Goal: Task Accomplishment & Management: Manage account settings

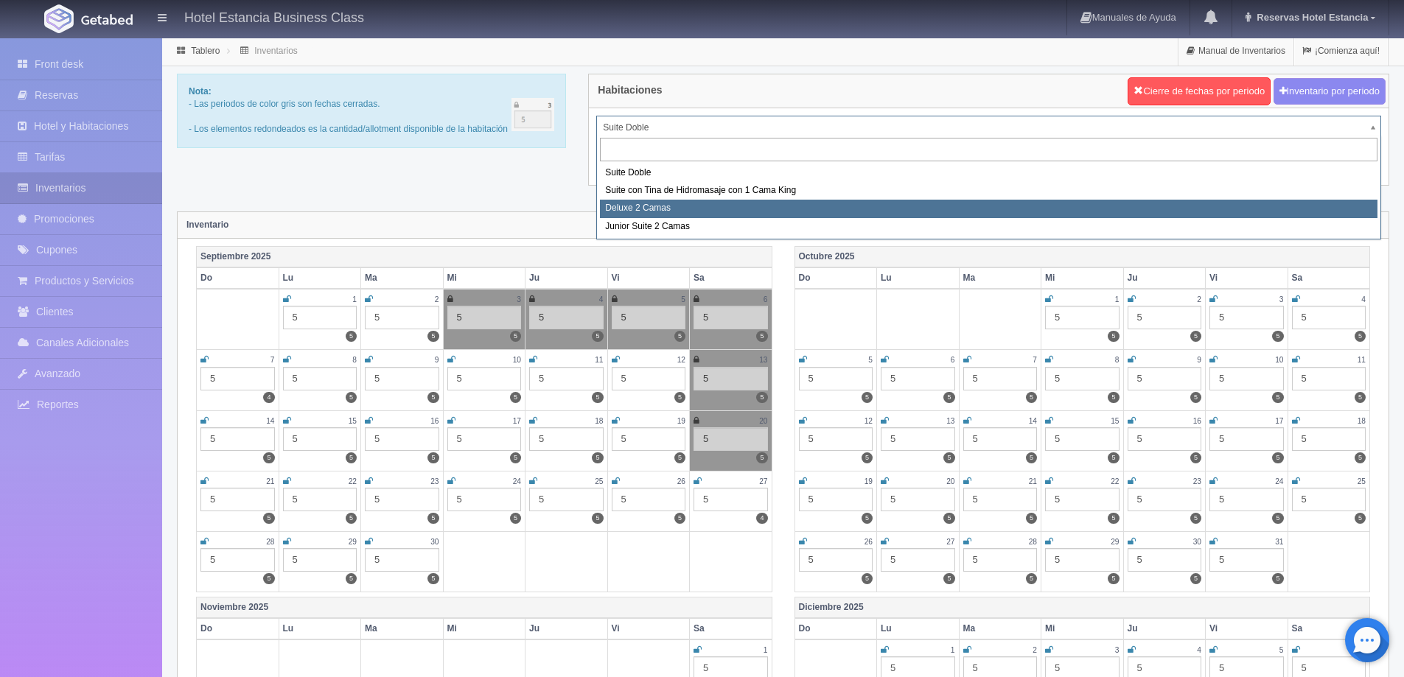
select select "2134"
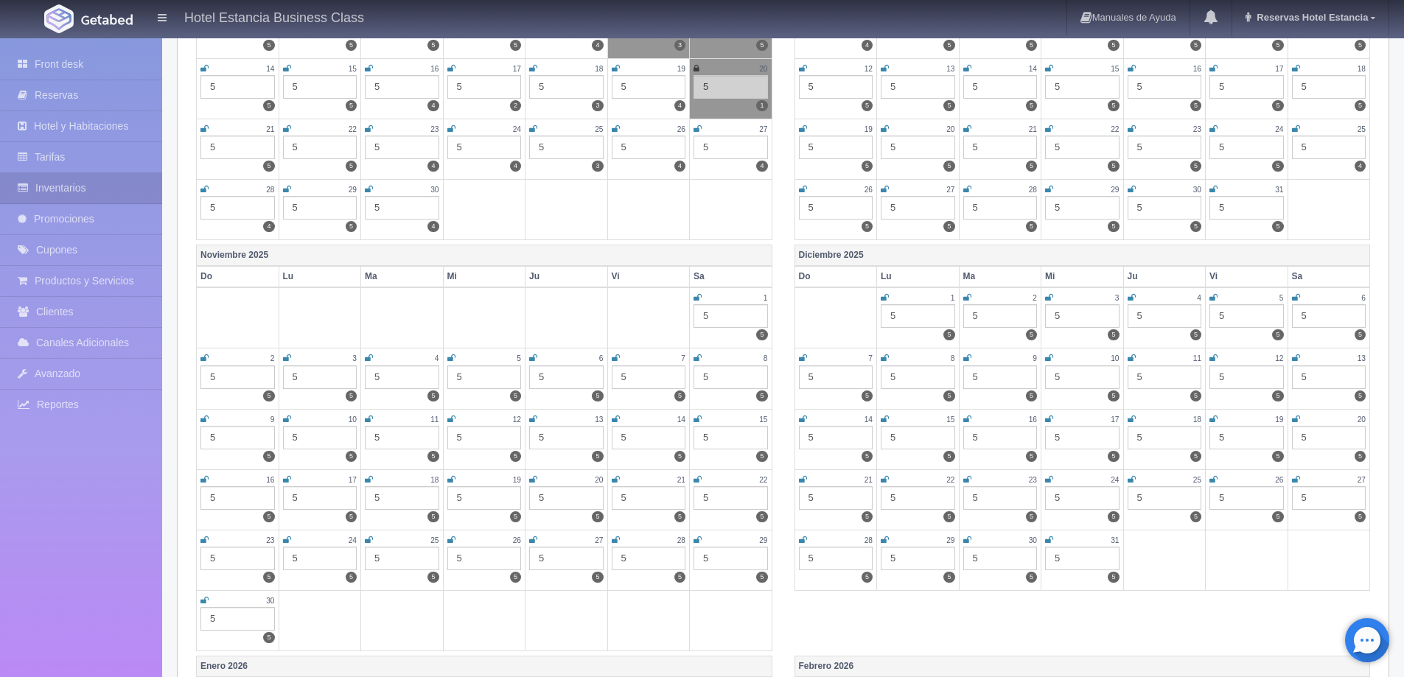
scroll to position [442, 0]
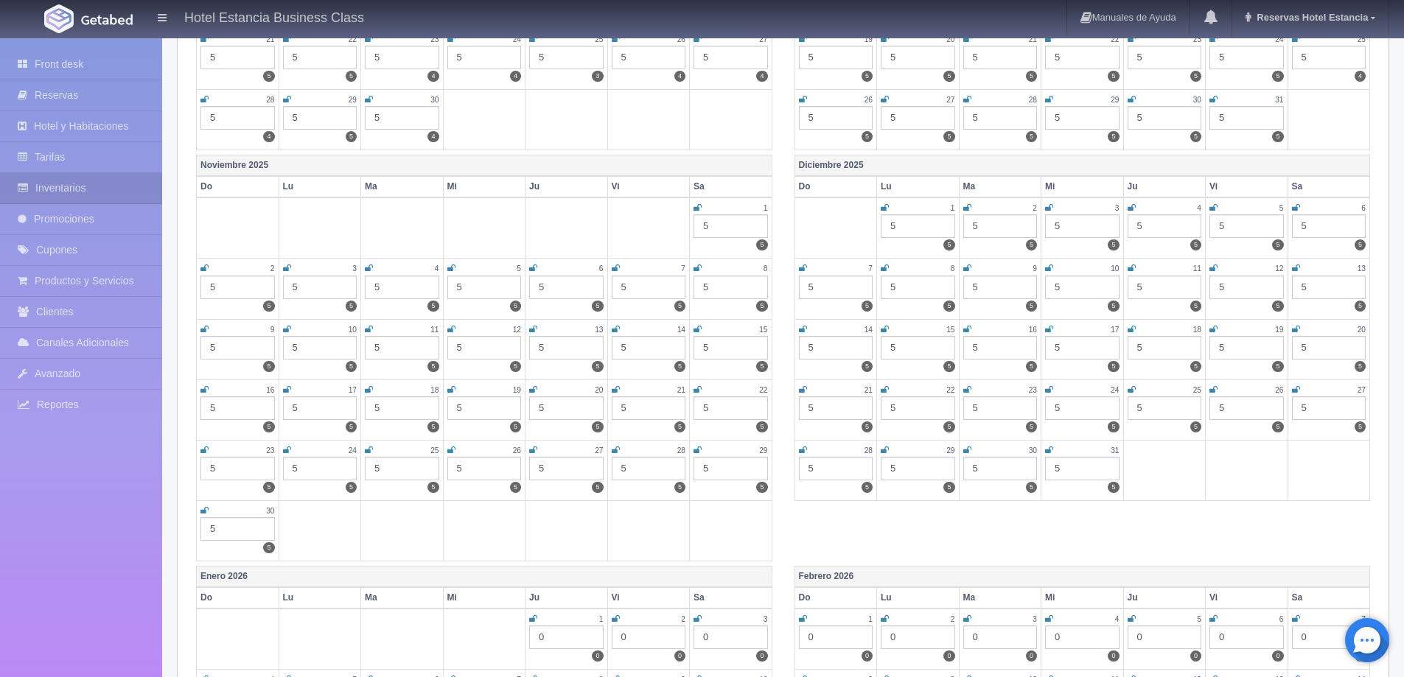
click at [615, 329] on icon at bounding box center [616, 329] width 8 height 9
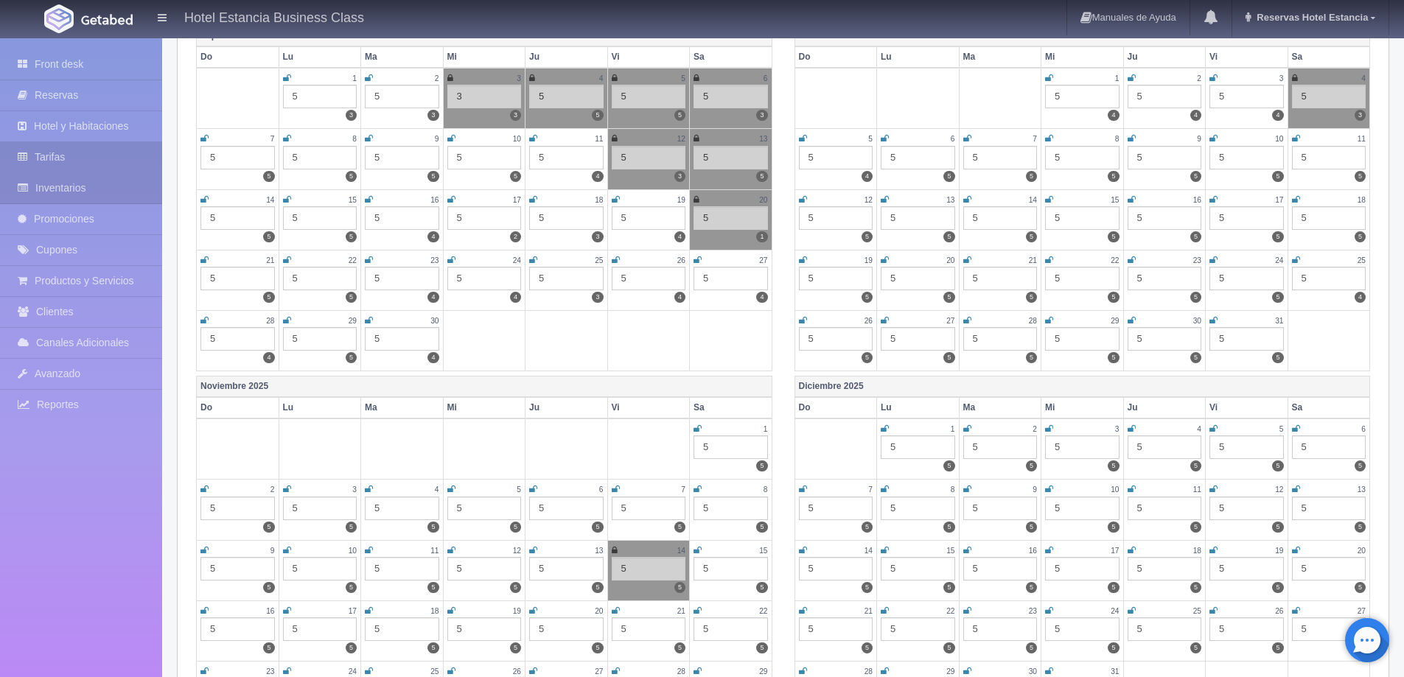
click at [74, 158] on link "Tarifas" at bounding box center [81, 157] width 162 height 30
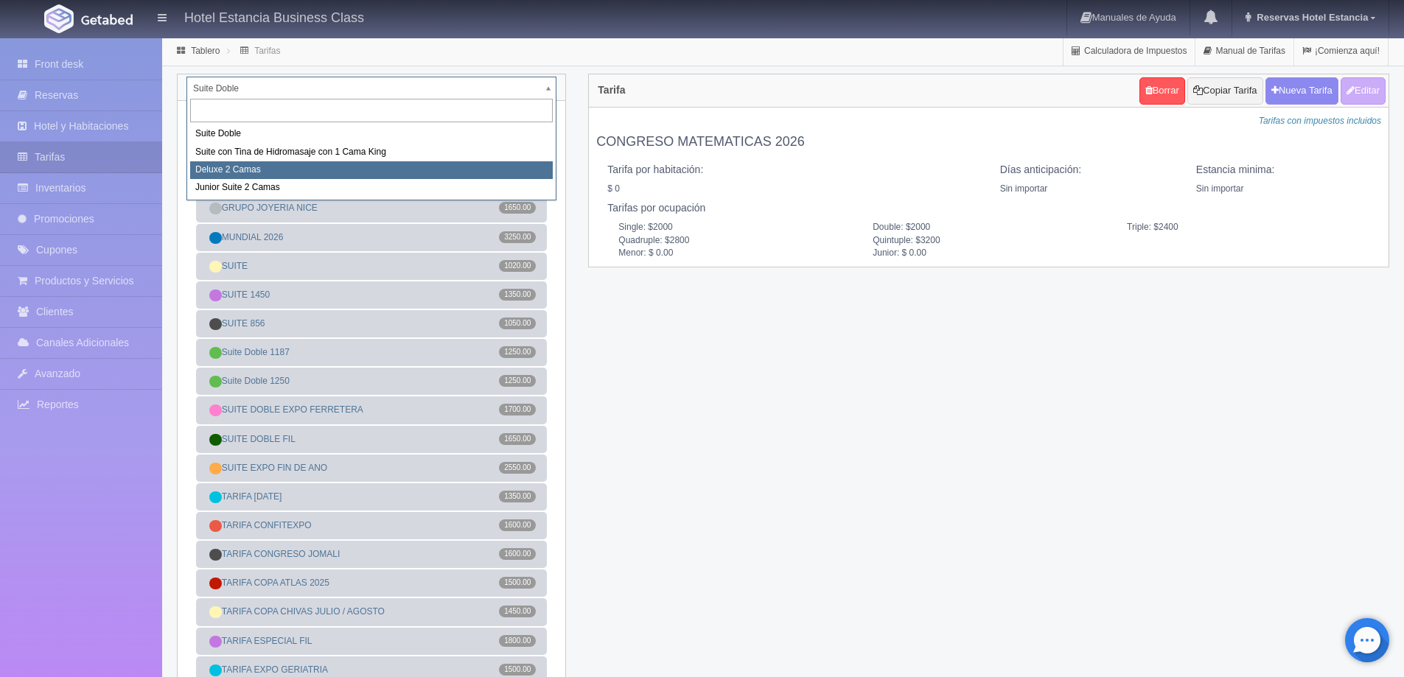
select select "2134"
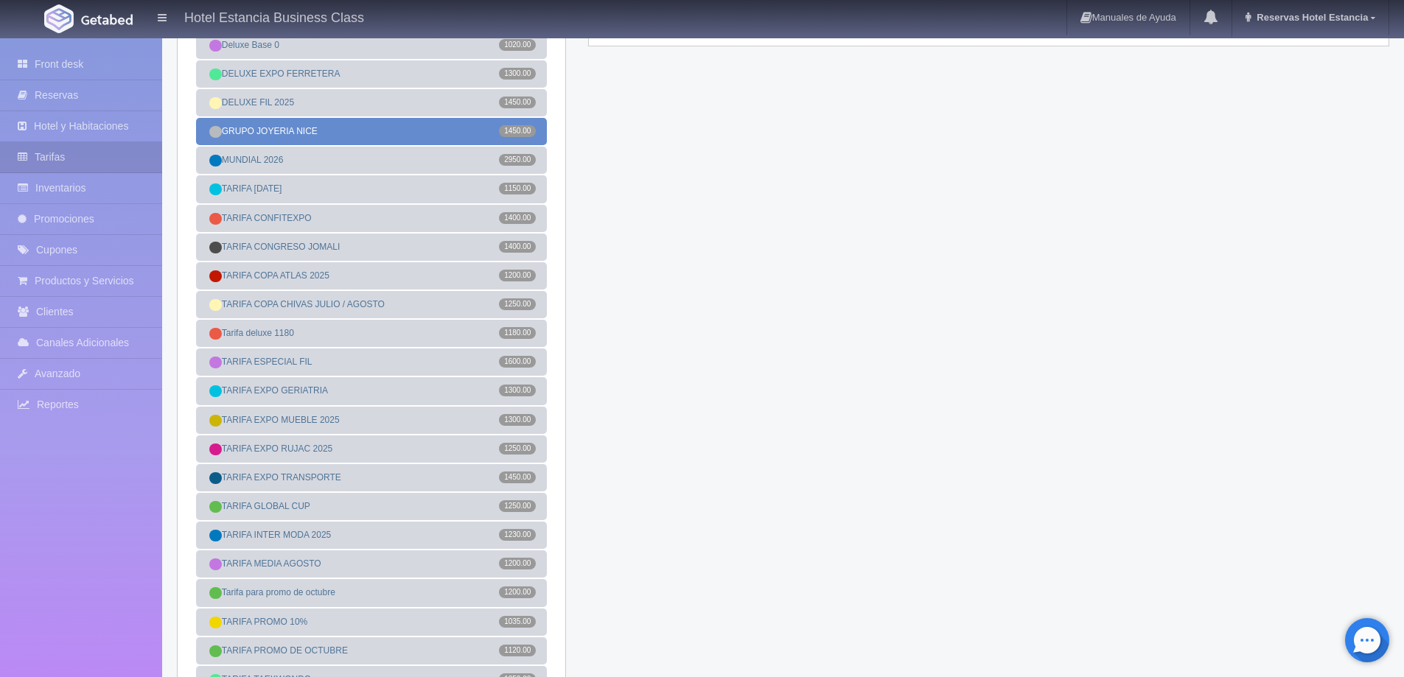
scroll to position [295, 0]
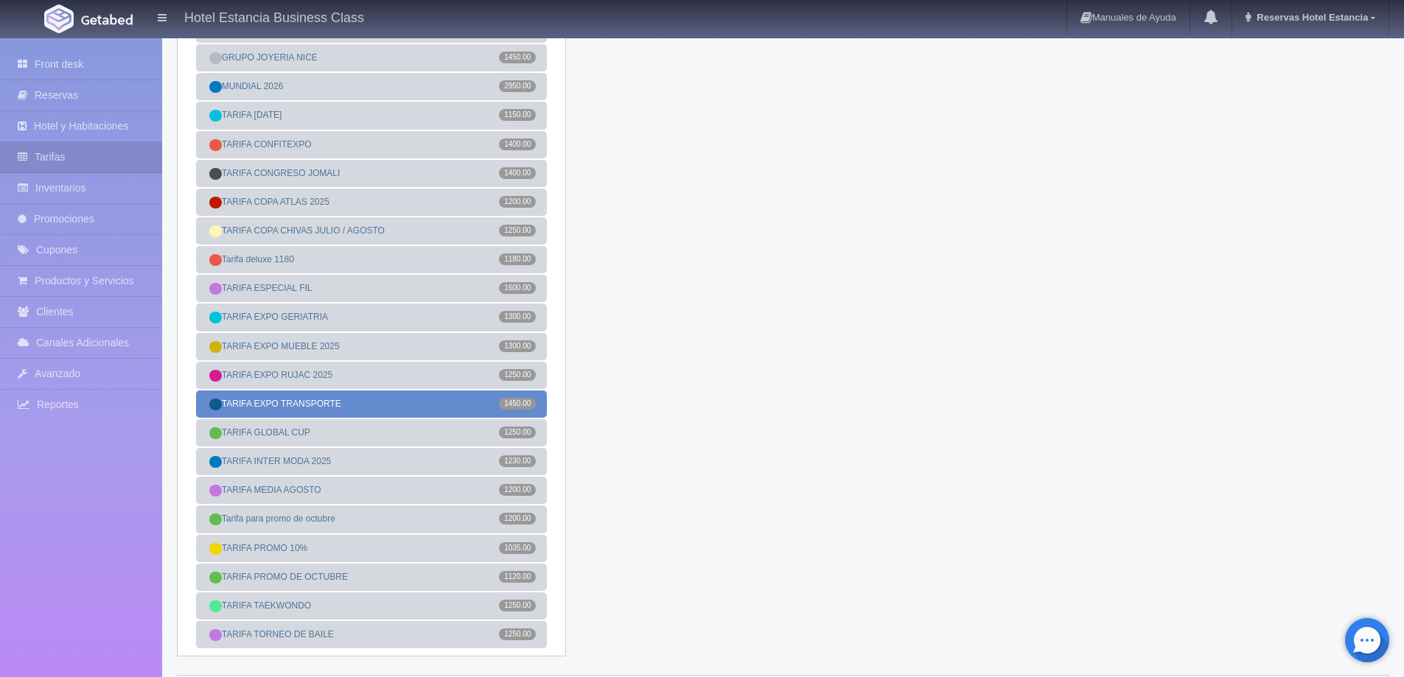
click at [431, 400] on link "TARIFA EXPO TRANSPORTE 1450.00" at bounding box center [371, 404] width 351 height 27
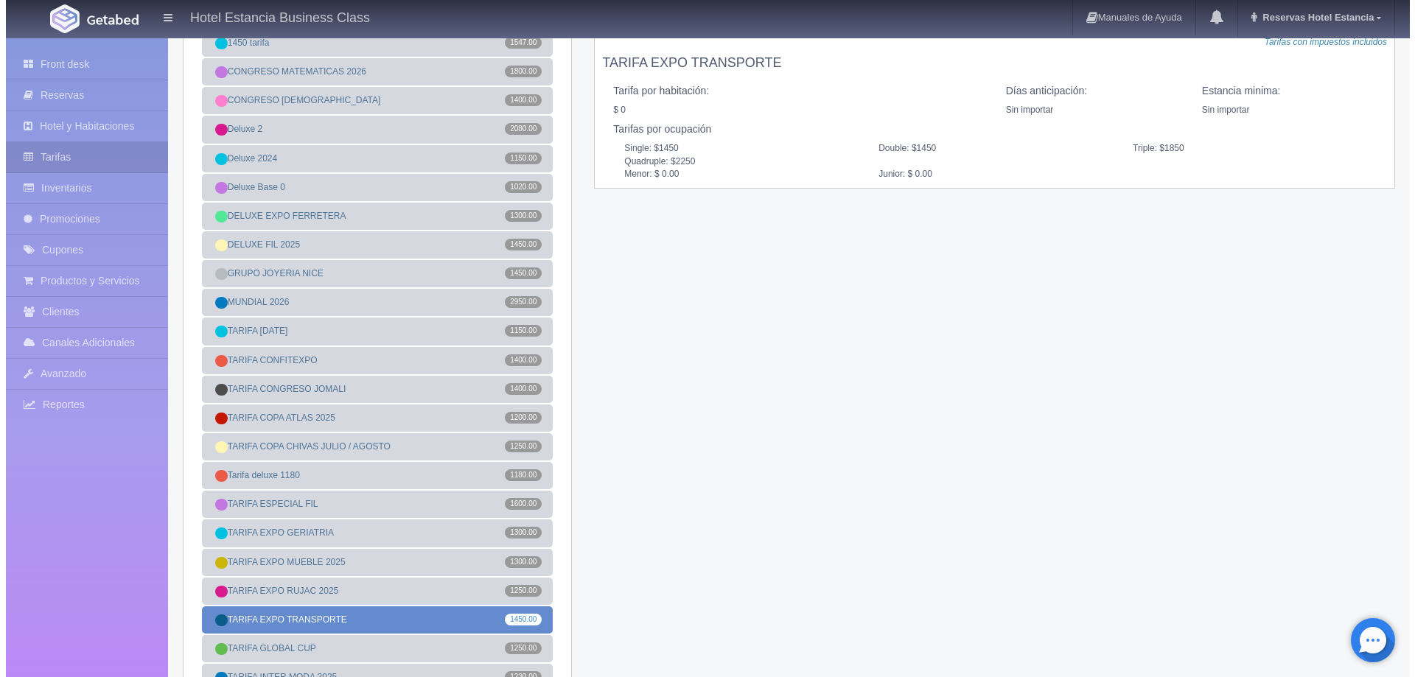
scroll to position [0, 0]
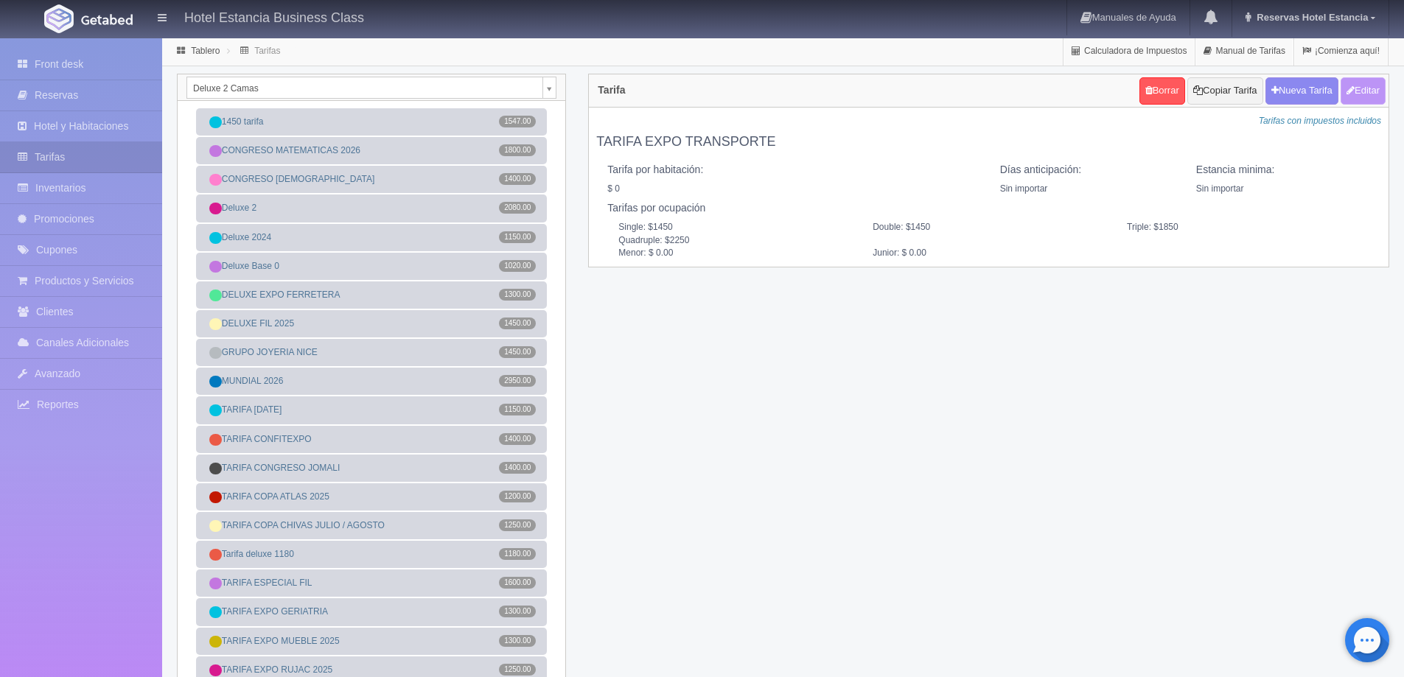
click at [1373, 99] on button "Editar" at bounding box center [1363, 90] width 45 height 27
type input "TARIFA EXPO TRANSPORTE"
select select "0"
type input "0"
checkbox input "false"
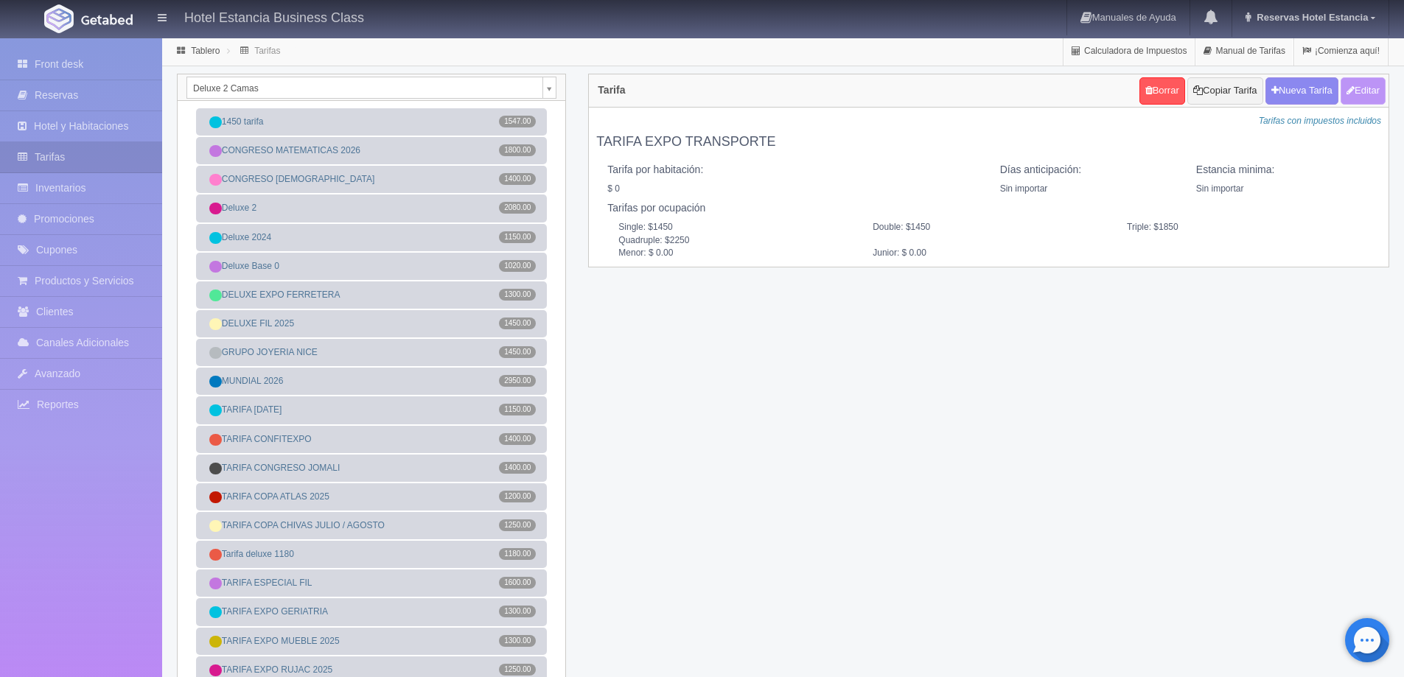
type input "1450"
type input "1850"
type input "2250"
type input "0.00"
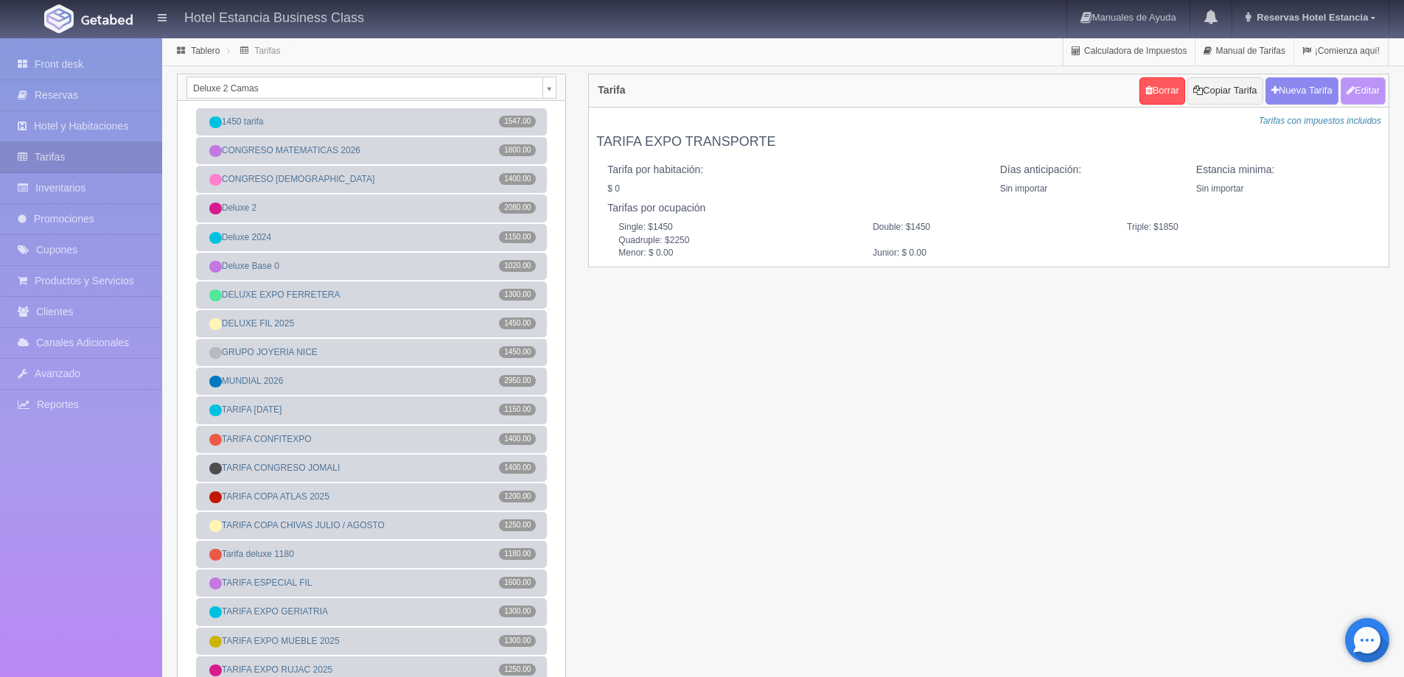
type input "0.00"
checkbox input "true"
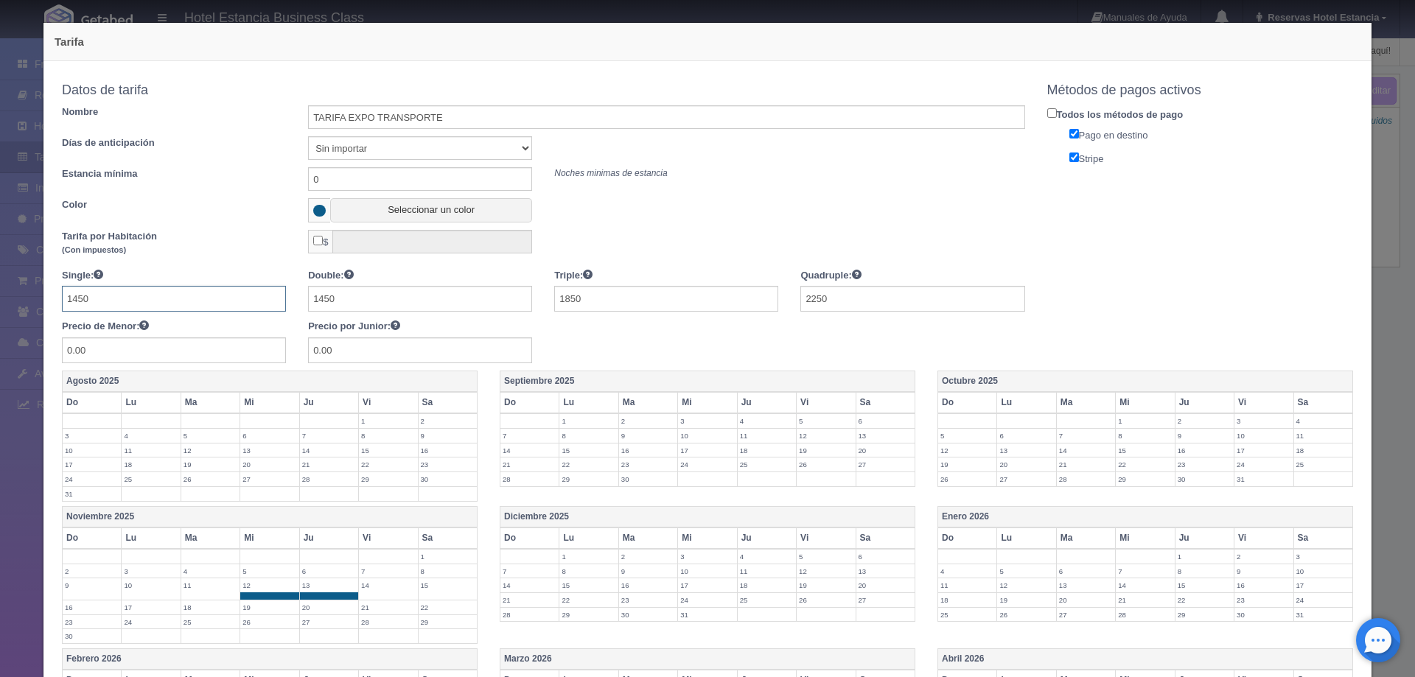
click at [242, 304] on input "1450" at bounding box center [174, 299] width 224 height 26
type input "1700"
type input "2100"
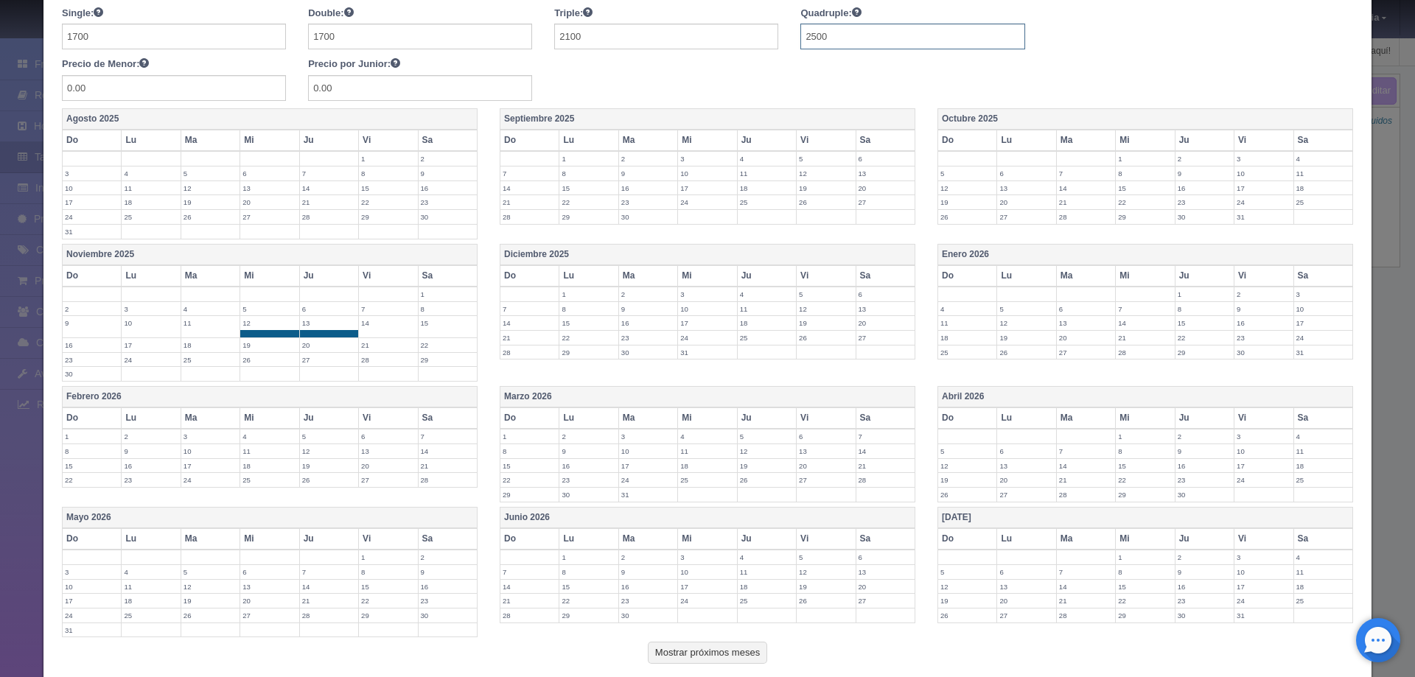
scroll to position [351, 0]
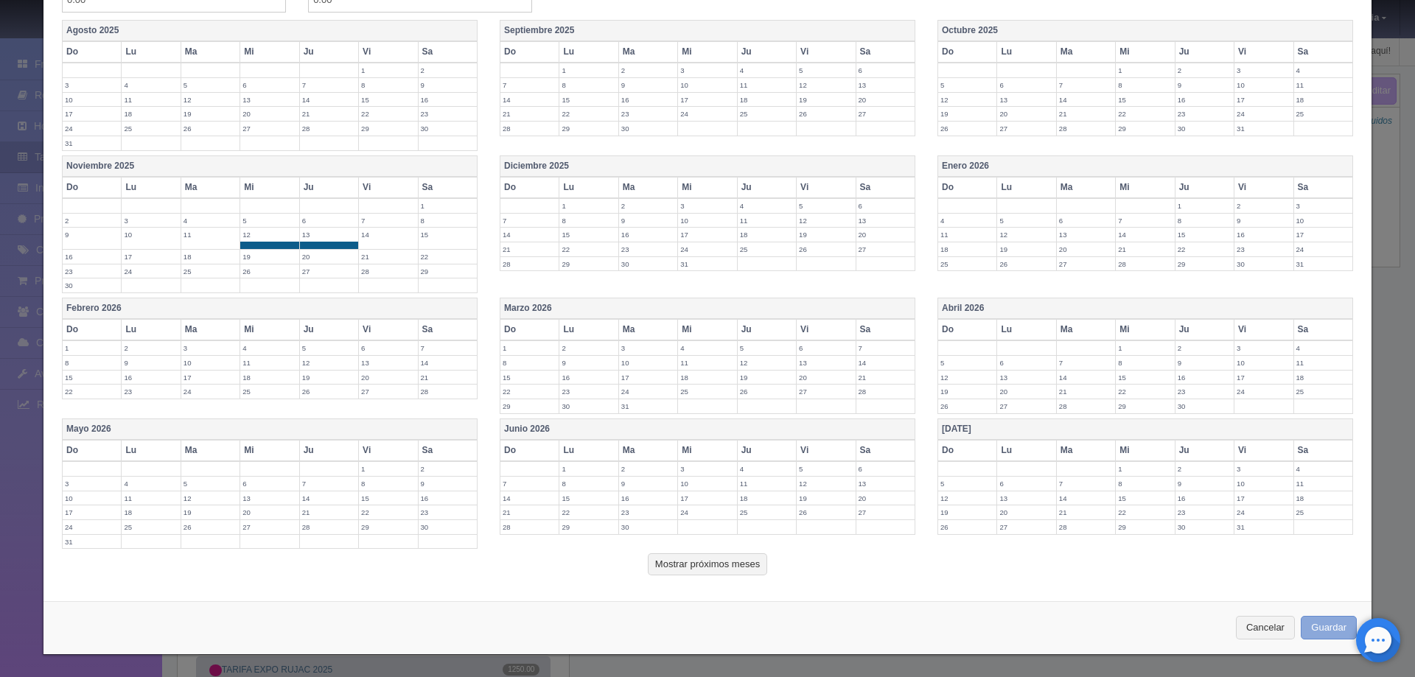
type input "2500"
click at [1314, 617] on button "Guardar" at bounding box center [1329, 628] width 56 height 24
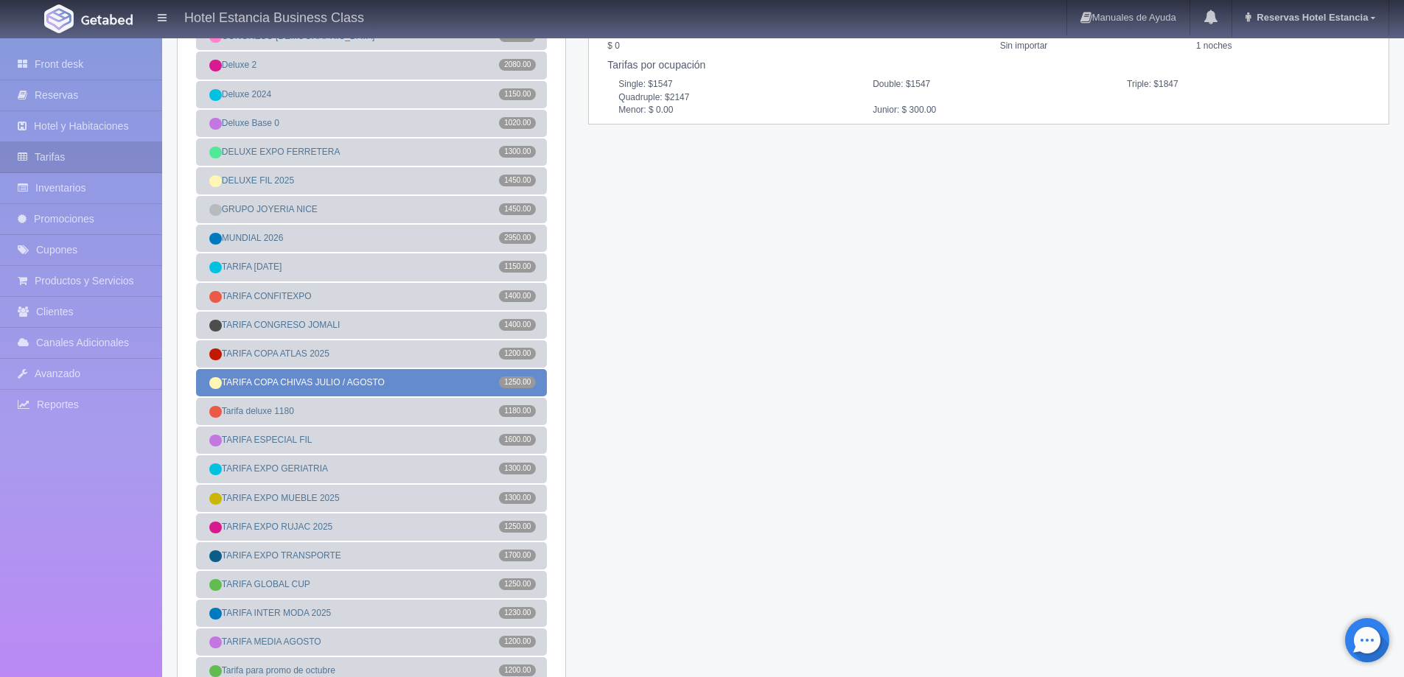
scroll to position [147, 0]
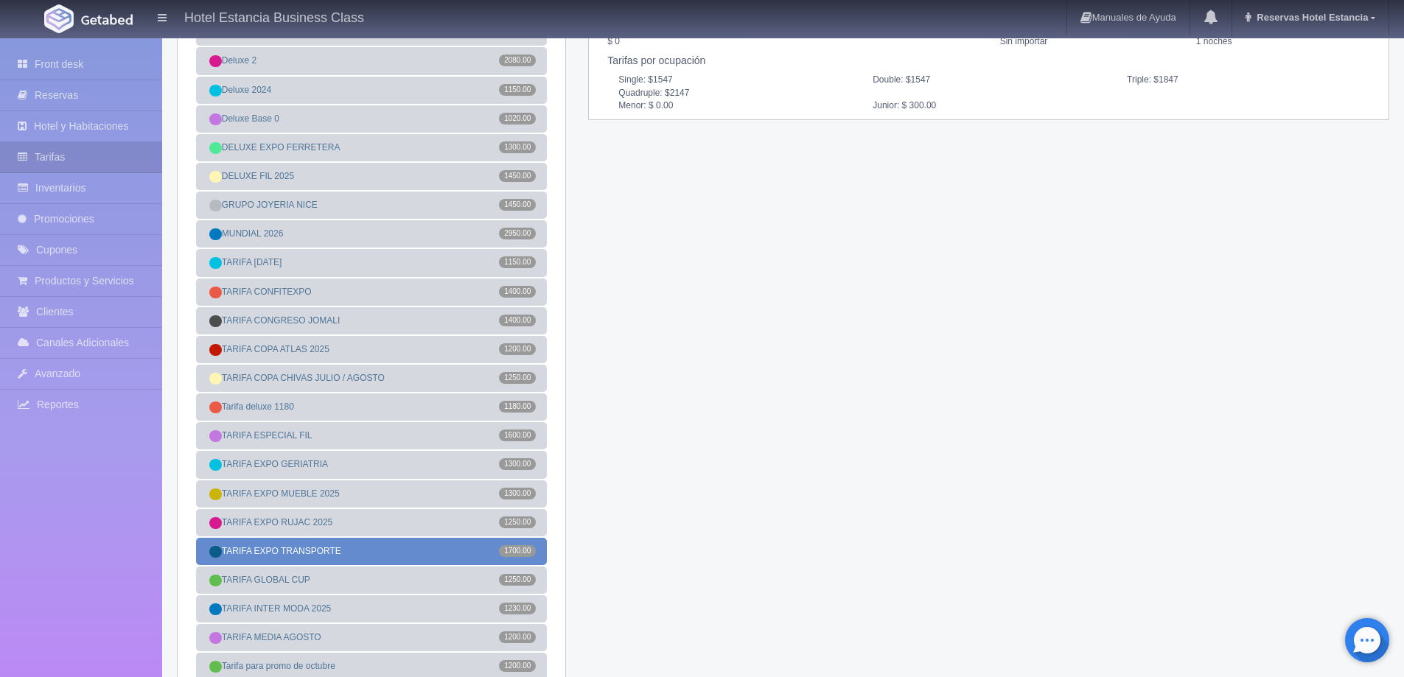
click at [329, 550] on link "TARIFA EXPO TRANSPORTE 1700.00" at bounding box center [371, 551] width 351 height 27
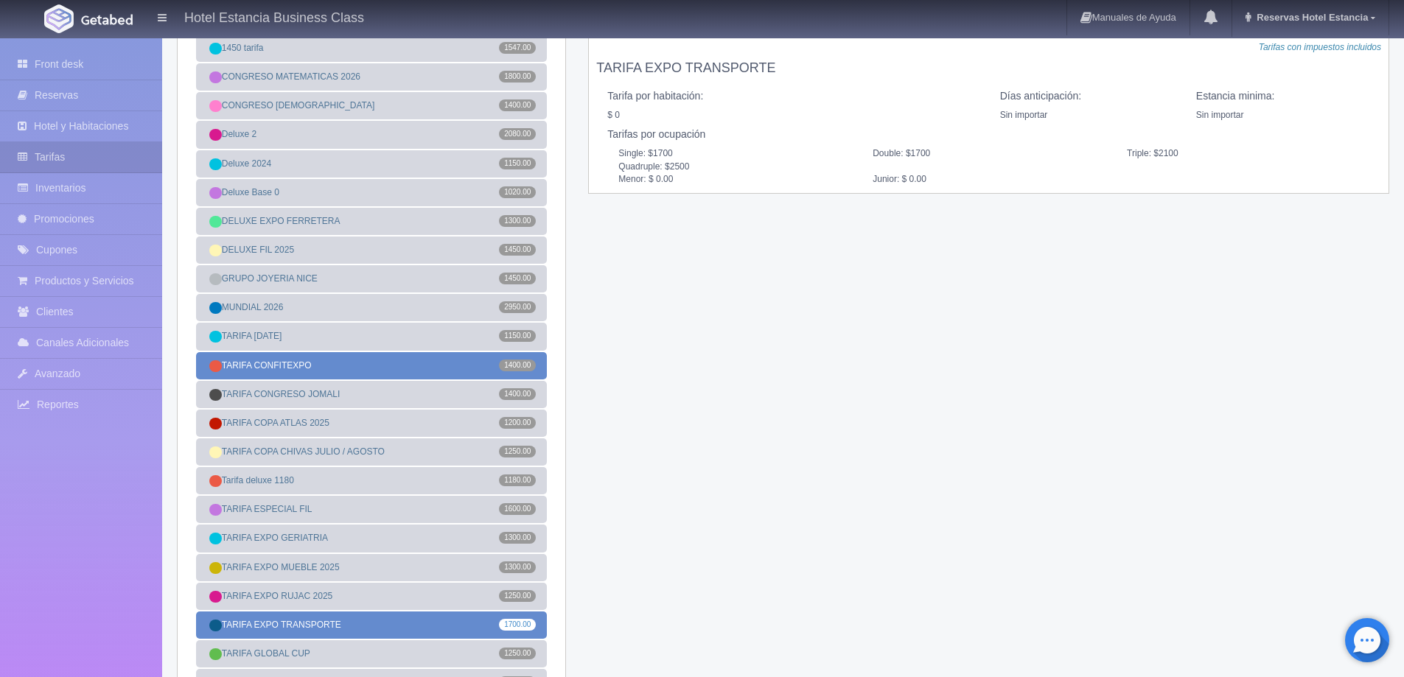
scroll to position [0, 0]
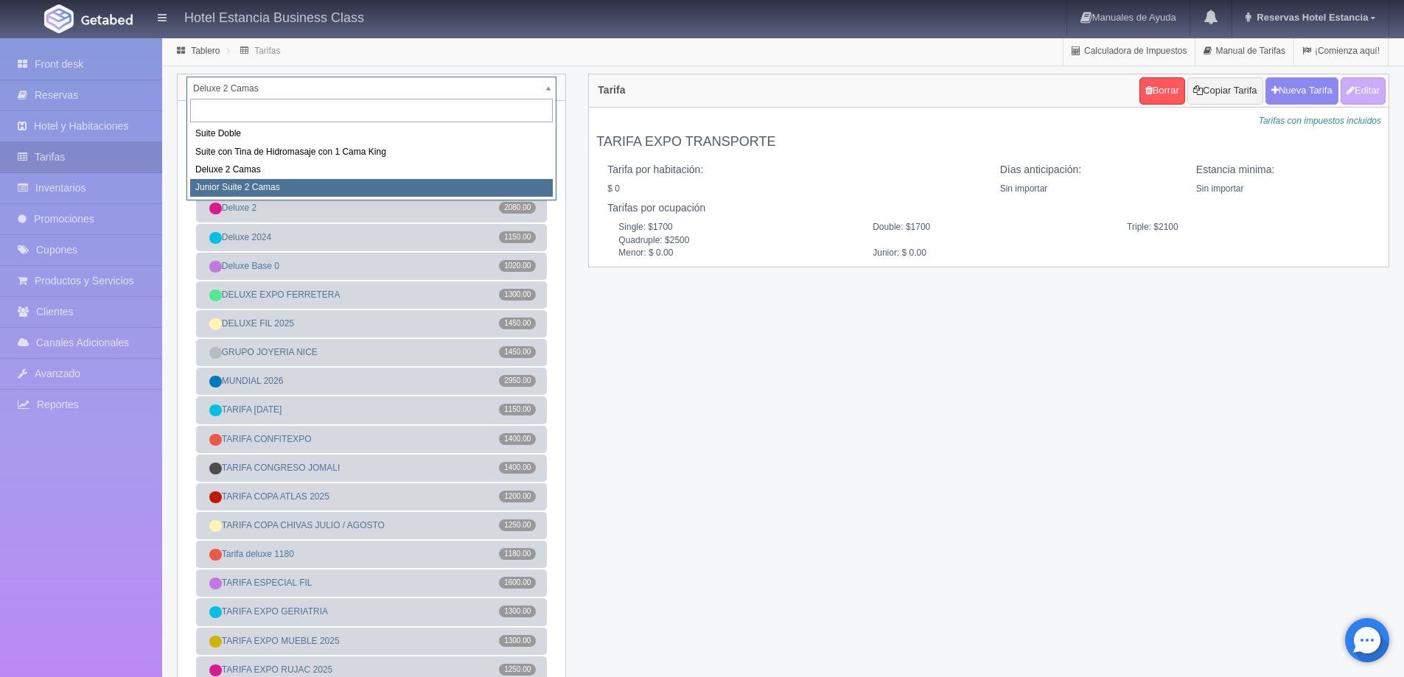
select select "2164"
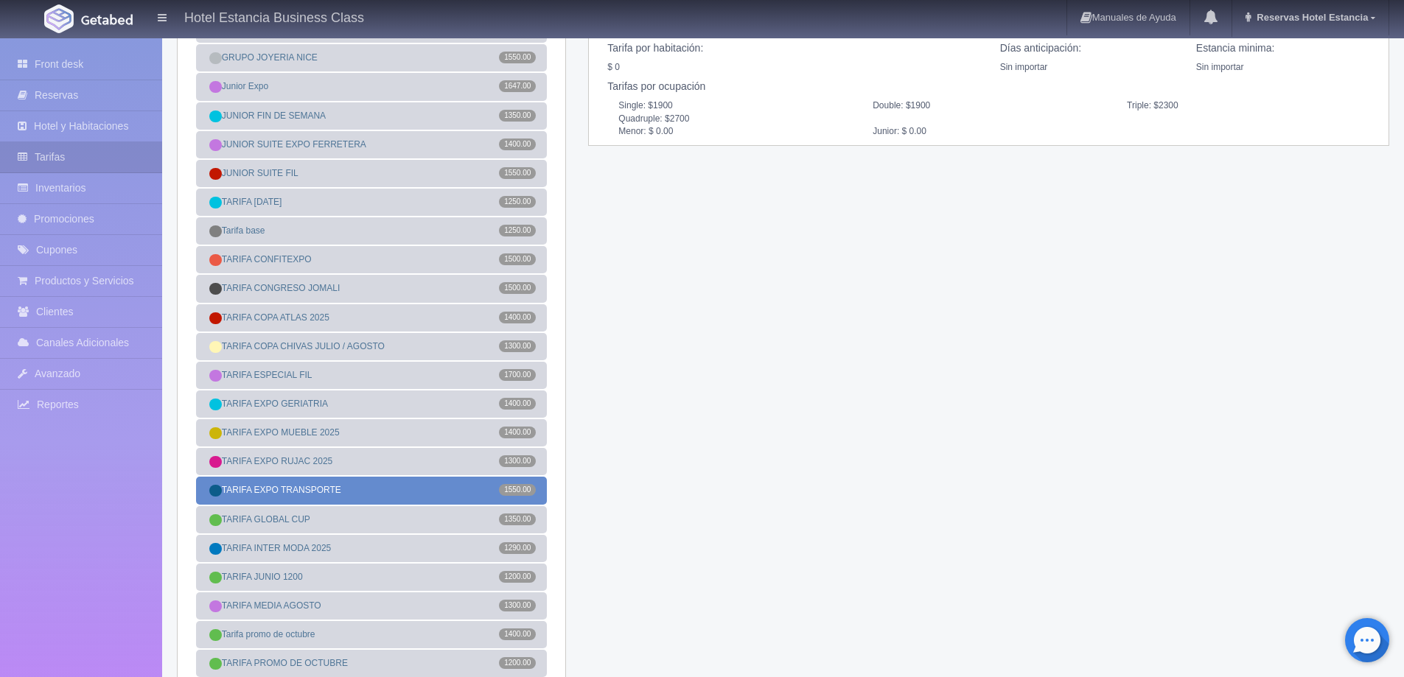
scroll to position [147, 0]
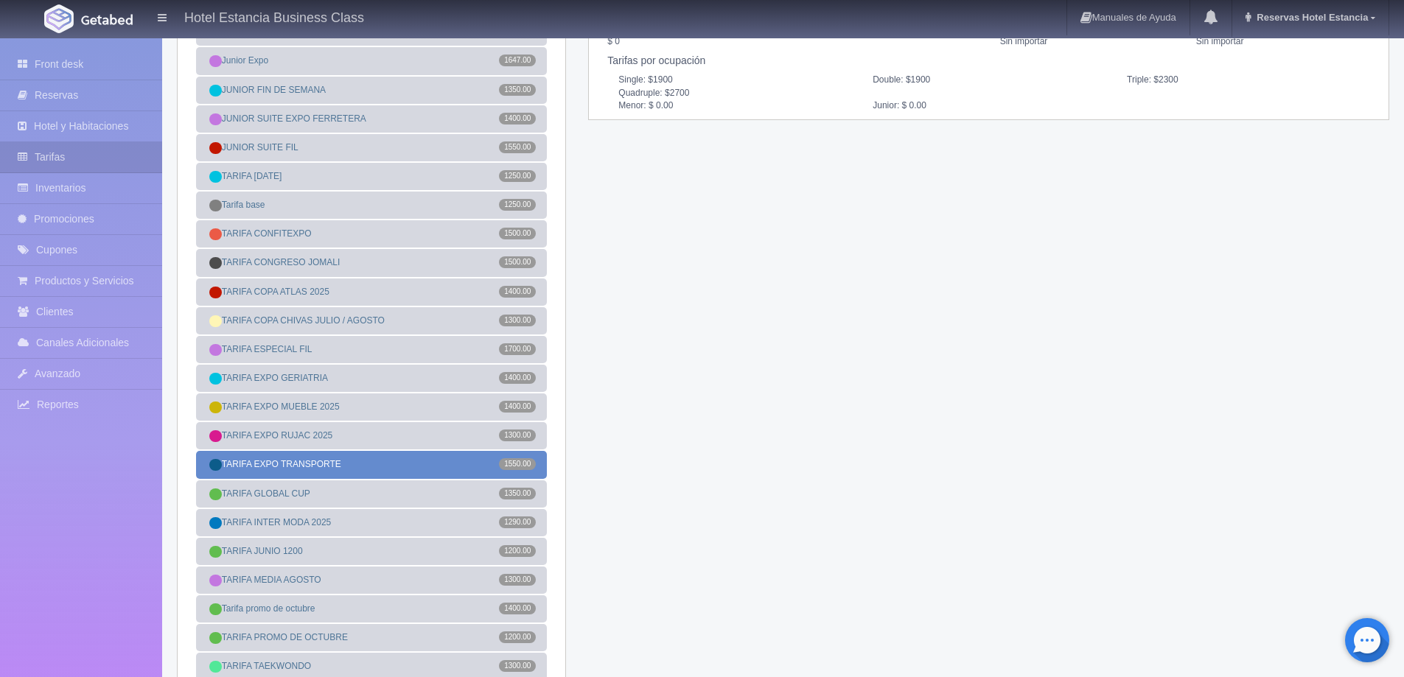
click at [382, 464] on link "TARIFA EXPO TRANSPORTE 1550.00" at bounding box center [371, 464] width 351 height 27
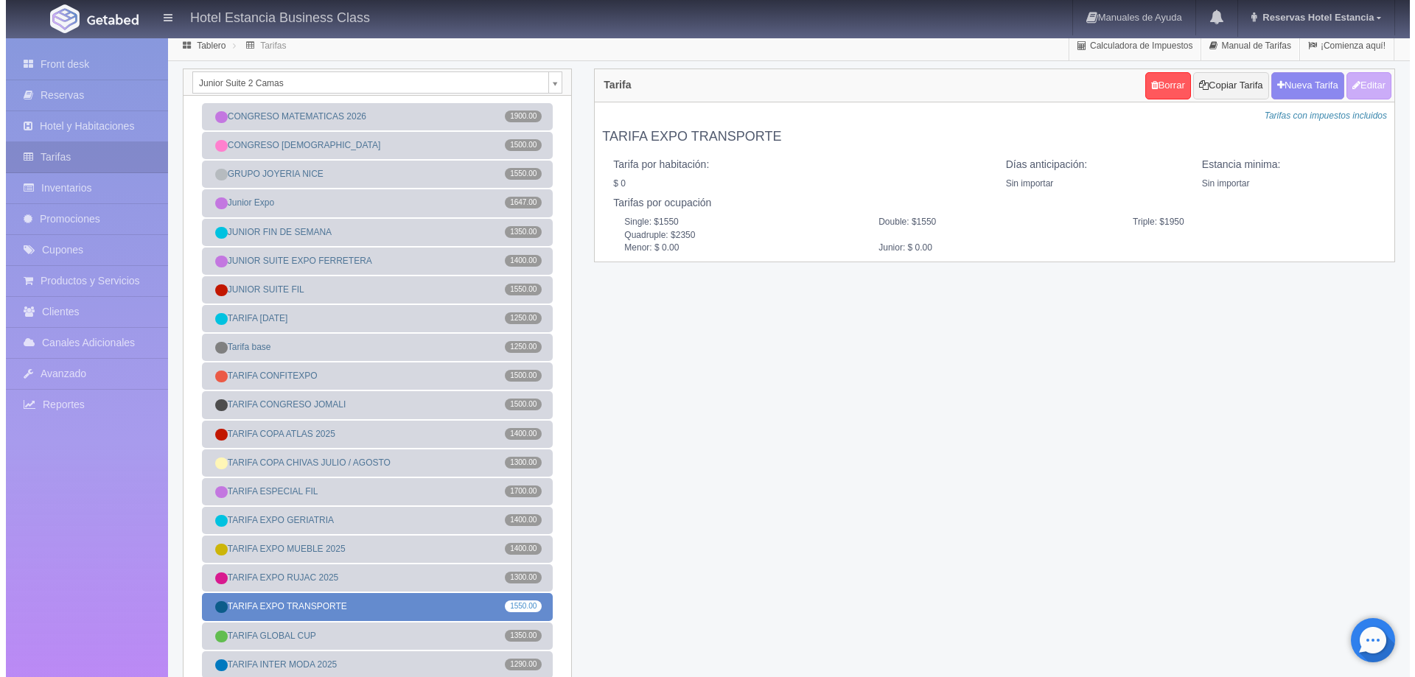
scroll to position [0, 0]
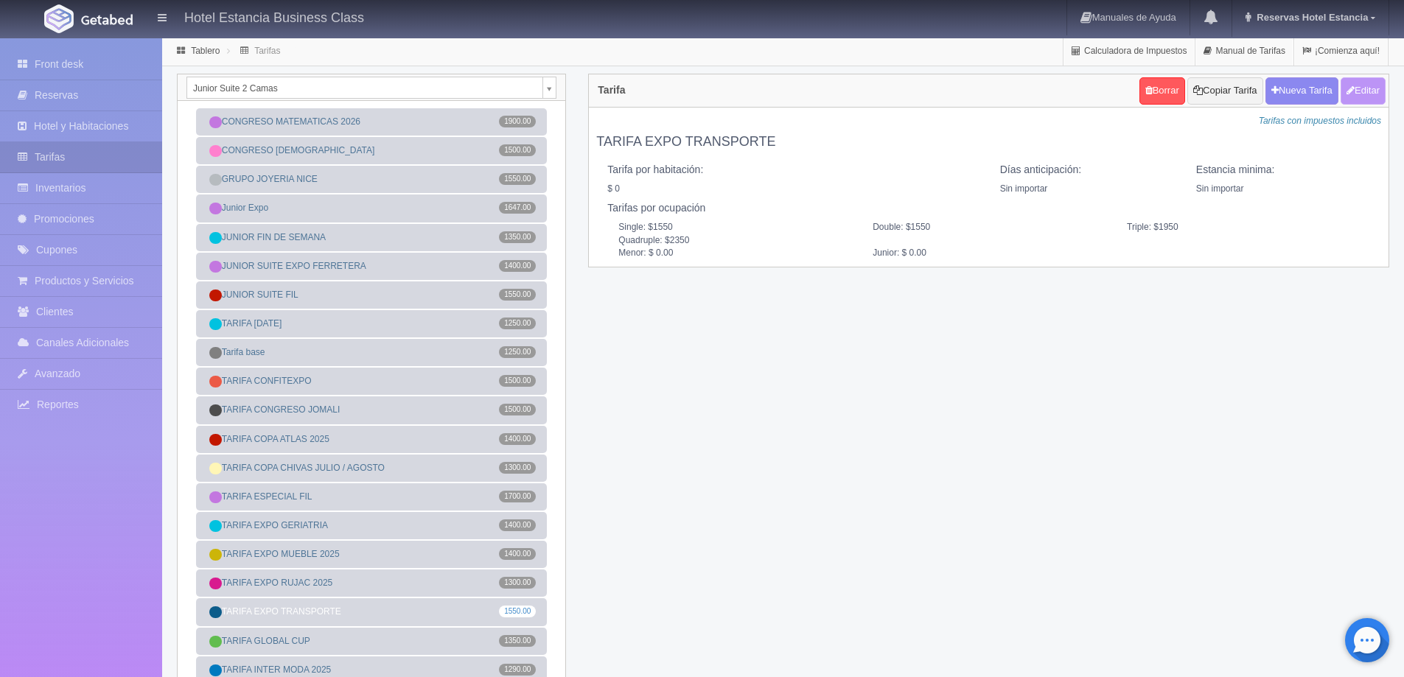
click at [1365, 96] on button "Editar" at bounding box center [1363, 90] width 45 height 27
type input "TARIFA EXPO TRANSPORTE"
select select "0"
type input "0"
checkbox input "false"
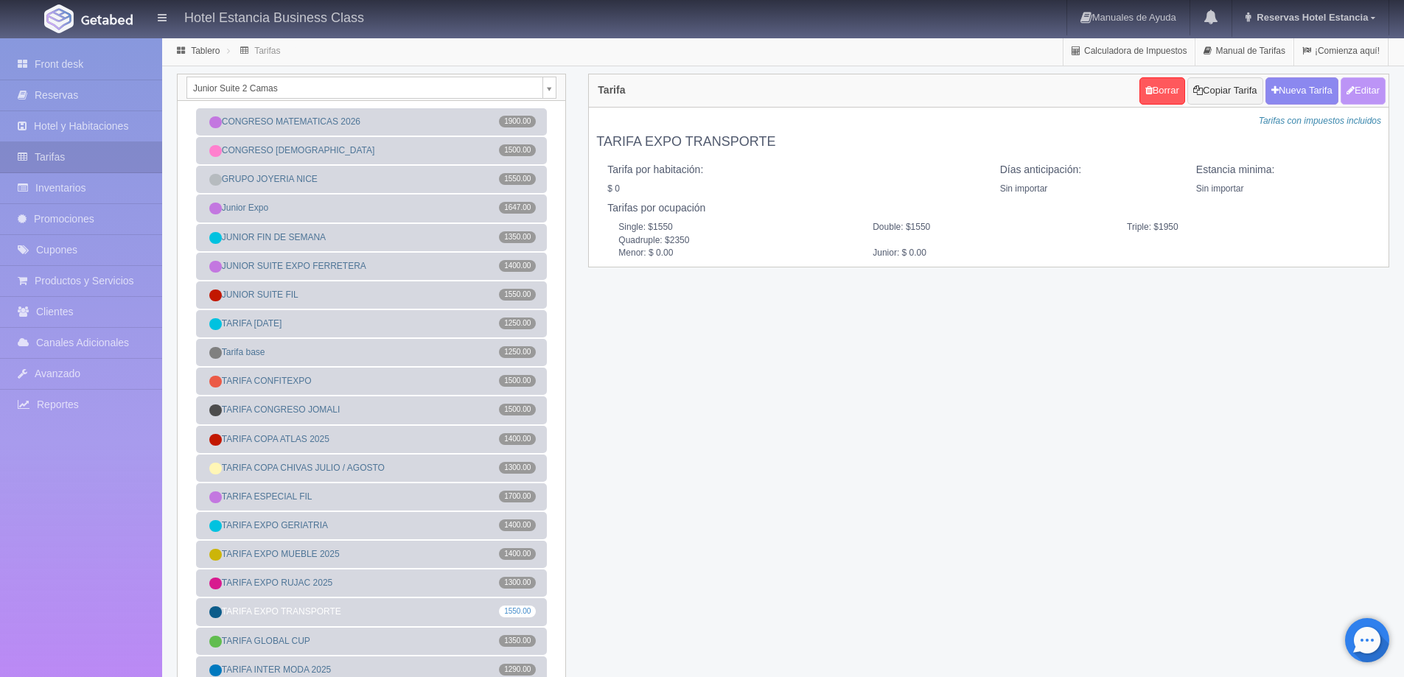
type input "1550"
type input "1950"
type input "2350"
type input "0.00"
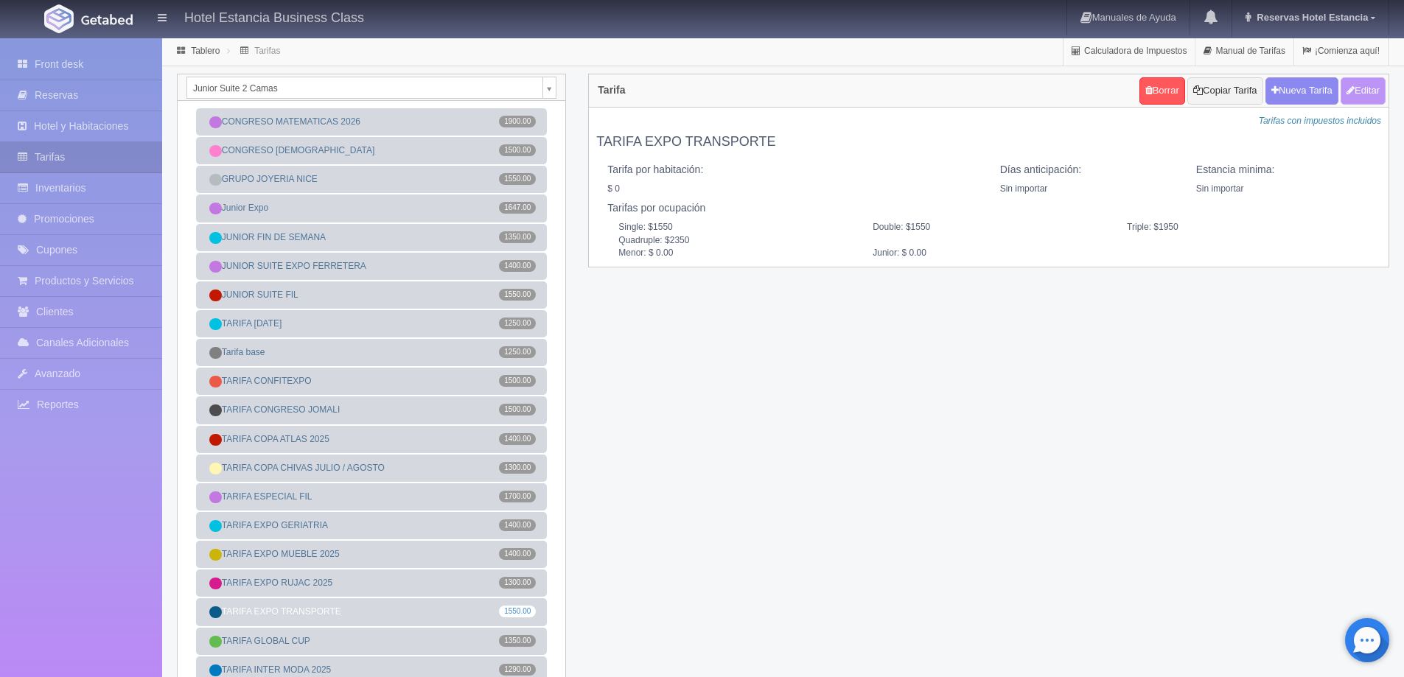
type input "0.00"
checkbox input "true"
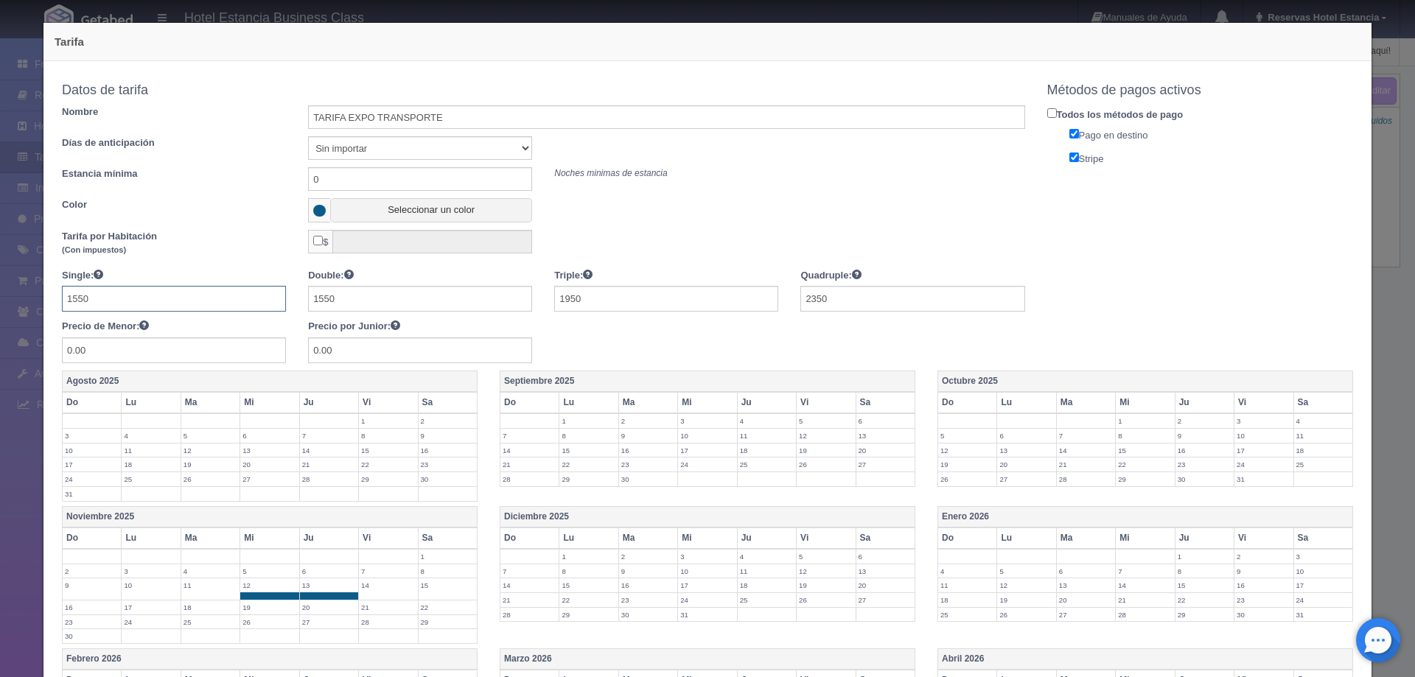
click at [193, 305] on input "1550" at bounding box center [174, 299] width 224 height 26
type input "1800"
type input "2200"
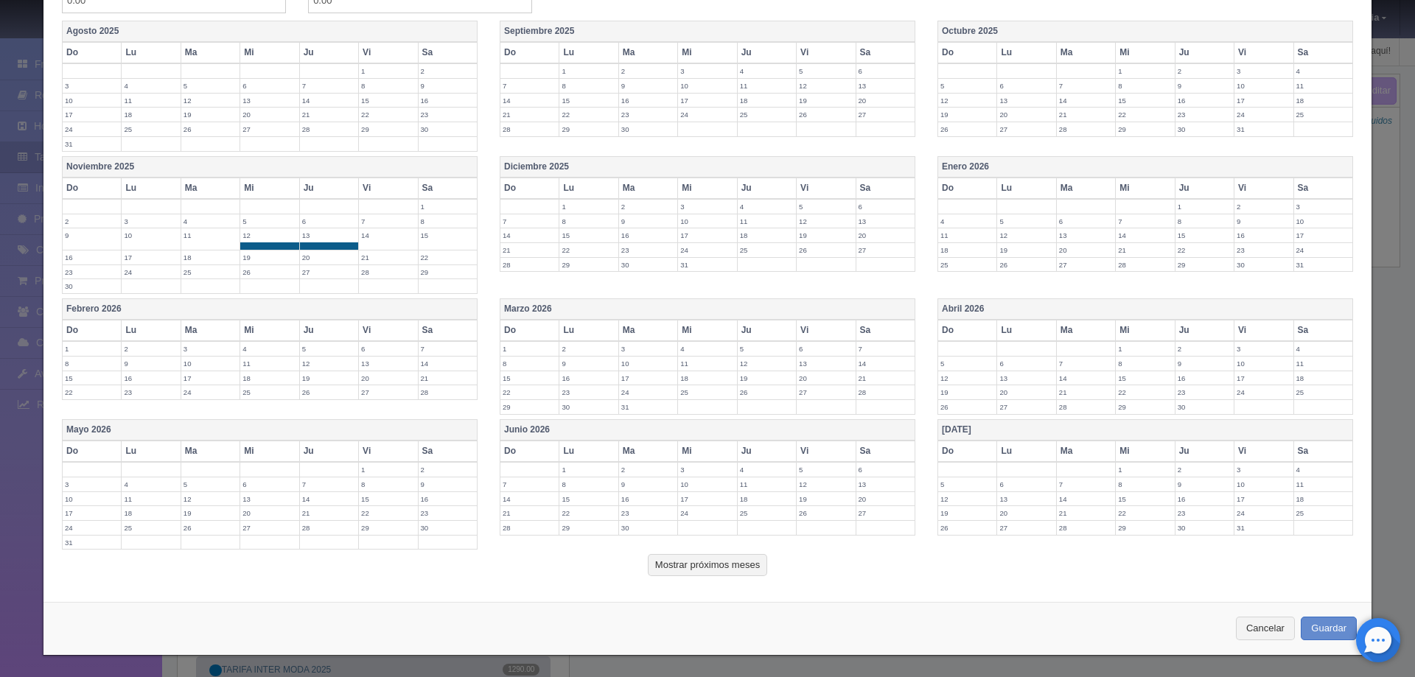
scroll to position [351, 0]
type input "2600"
click at [1319, 625] on button "Guardar" at bounding box center [1329, 628] width 56 height 24
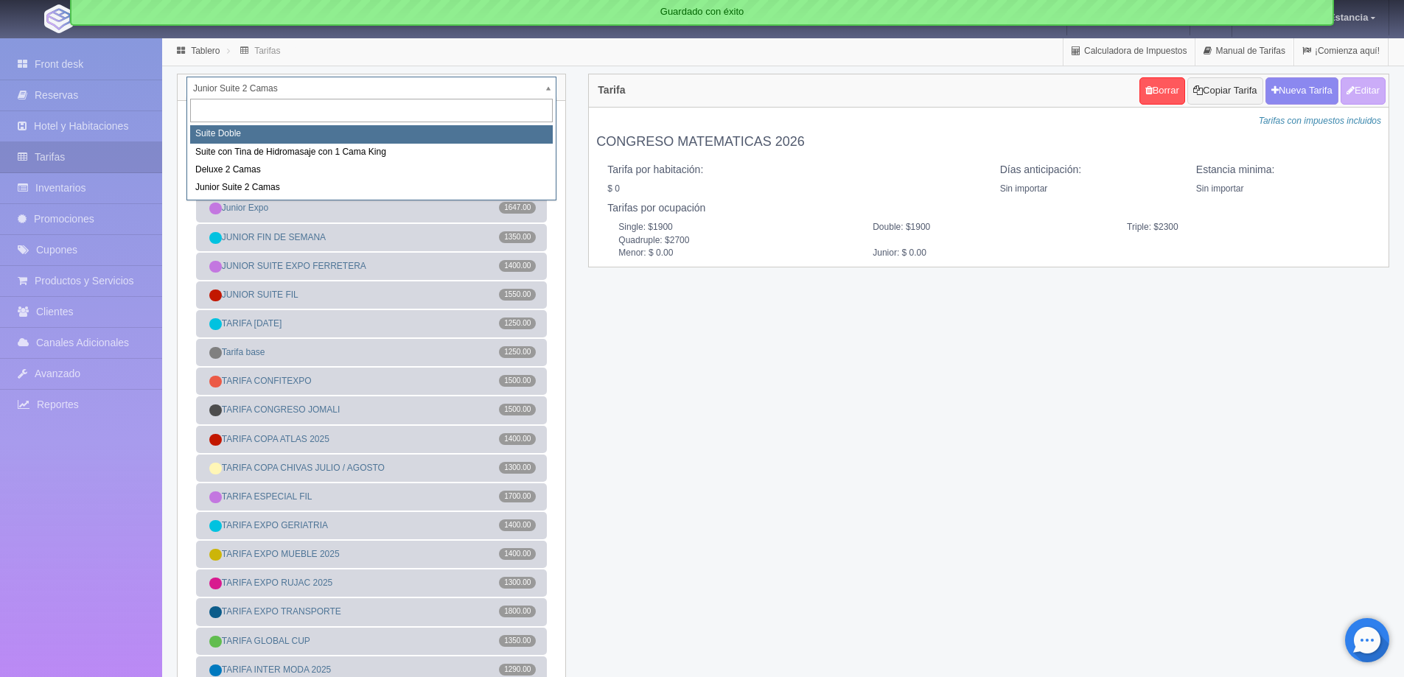
select select "546"
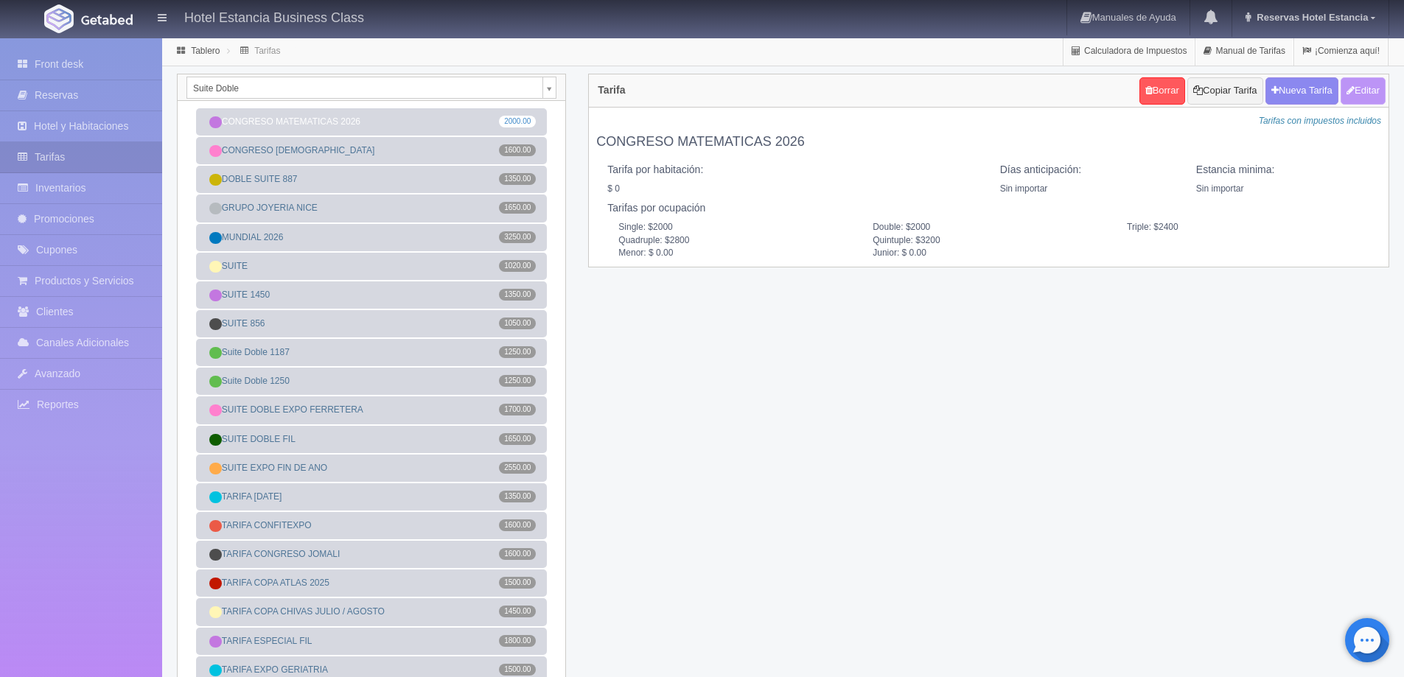
click at [1362, 88] on button "Editar" at bounding box center [1363, 90] width 45 height 27
type input "CONGRESO MATEMATICAS 2026"
select select "0"
type input "0"
checkbox input "false"
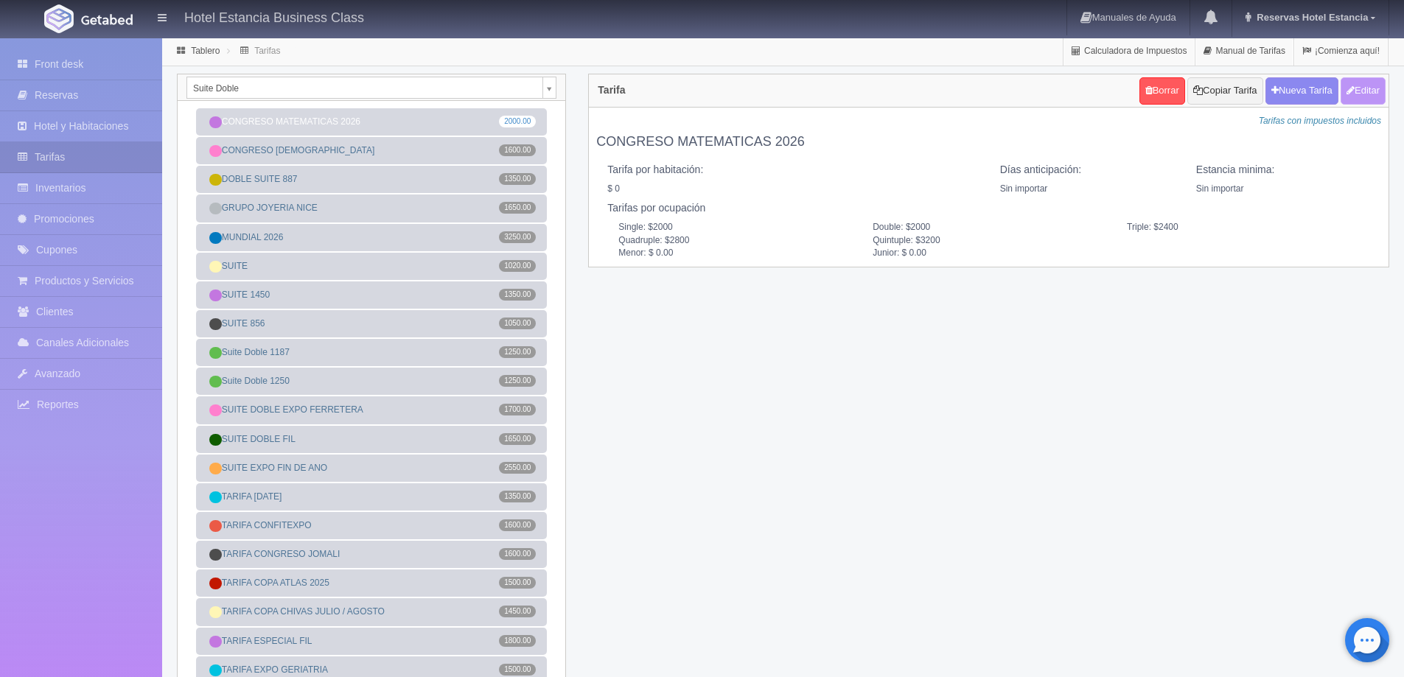
type input "2000"
type input "2400"
type input "2800"
type input "3200"
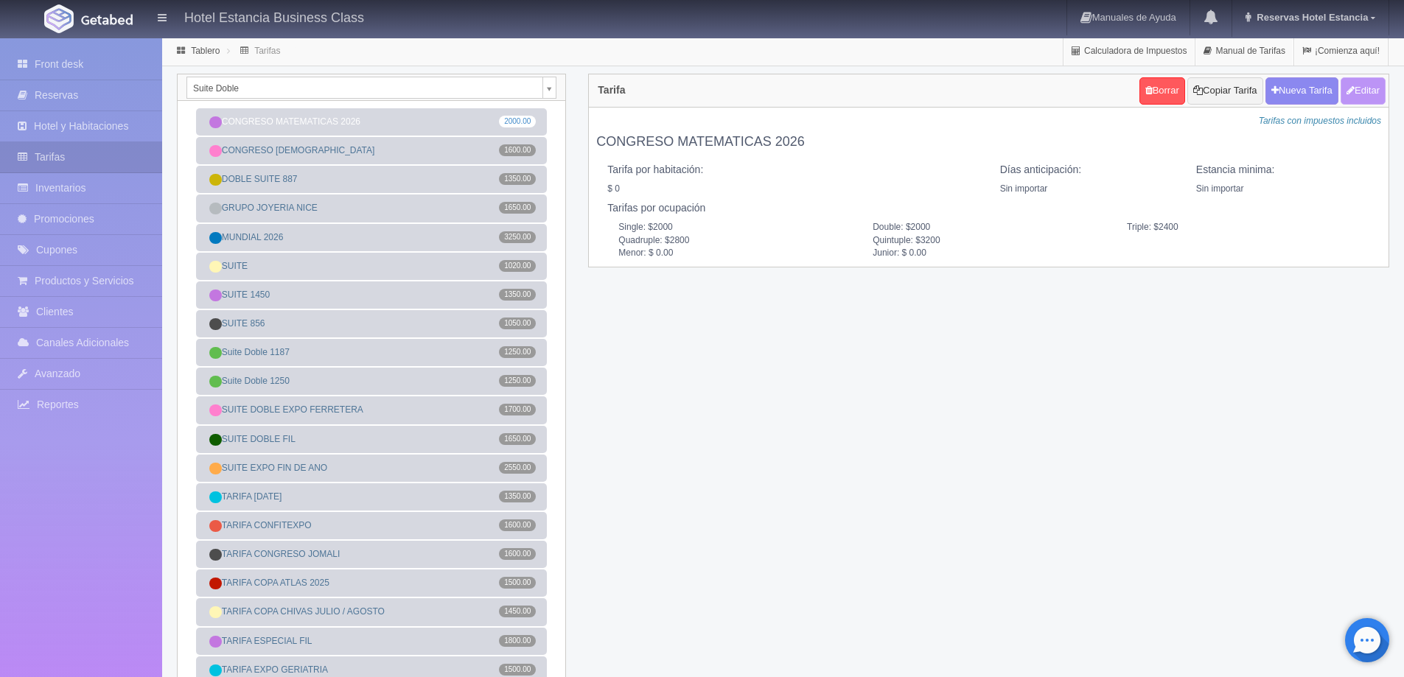
type input "0.00"
checkbox input "true"
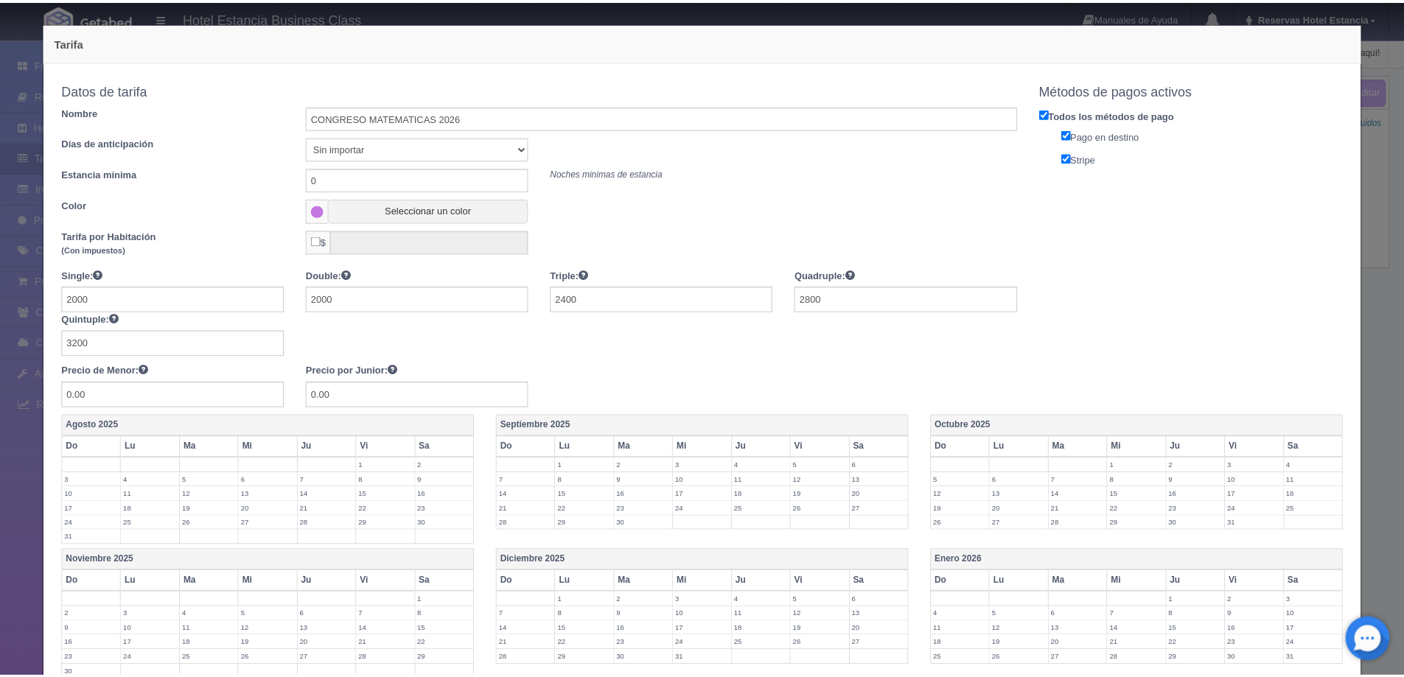
scroll to position [74, 0]
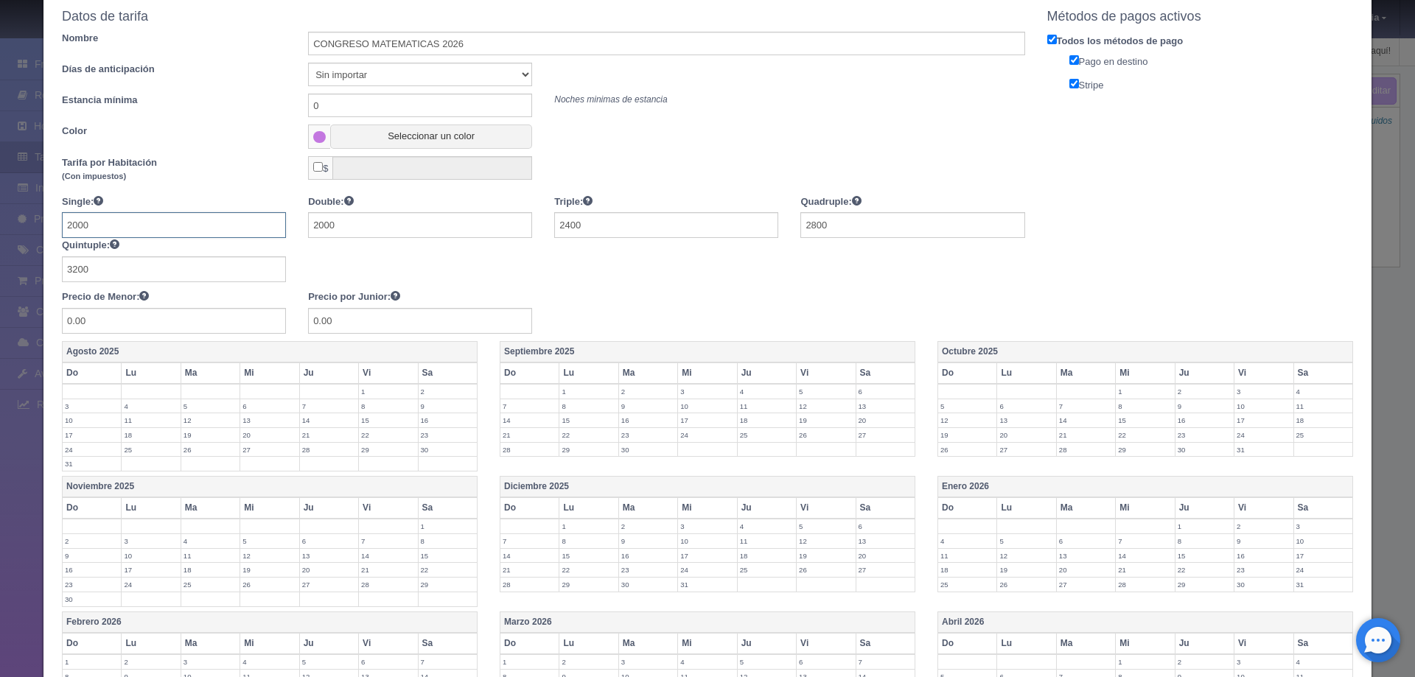
click at [195, 232] on input "2000" at bounding box center [174, 225] width 224 height 26
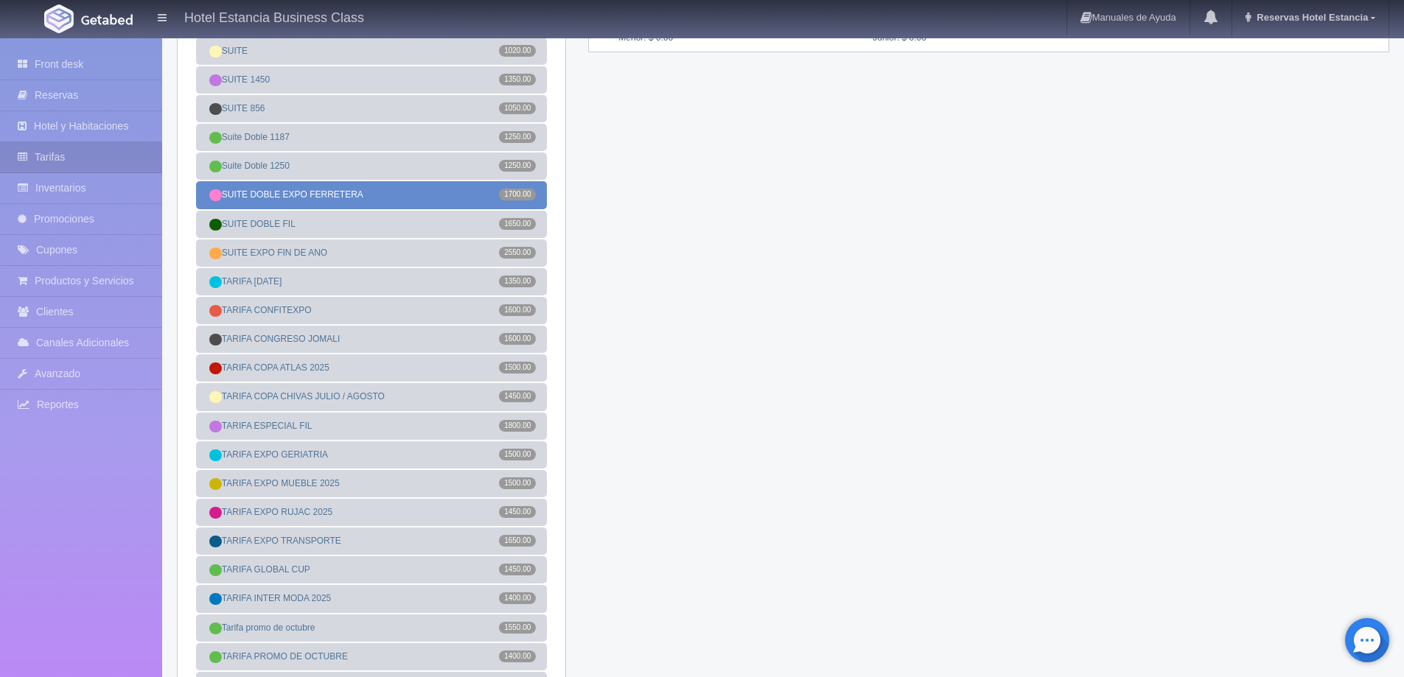
scroll to position [221, 0]
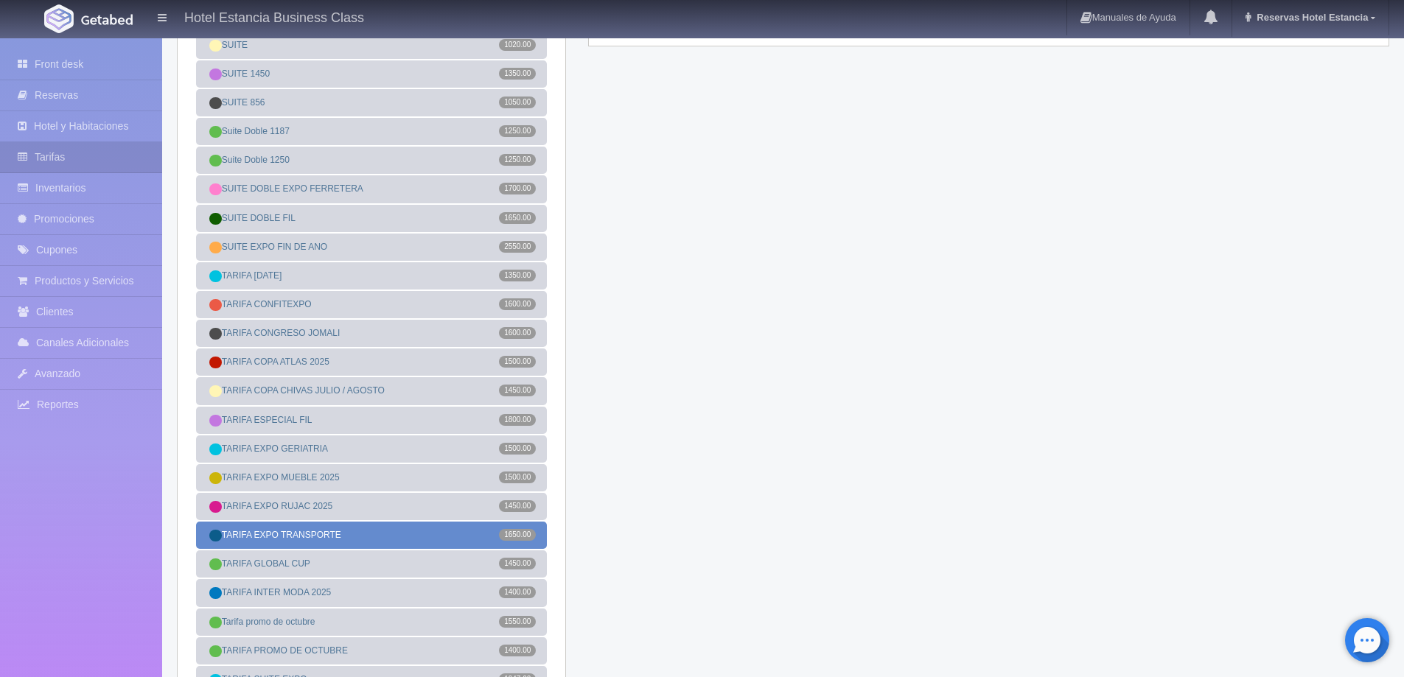
click at [304, 534] on link "TARIFA EXPO TRANSPORTE 1650.00" at bounding box center [371, 535] width 351 height 27
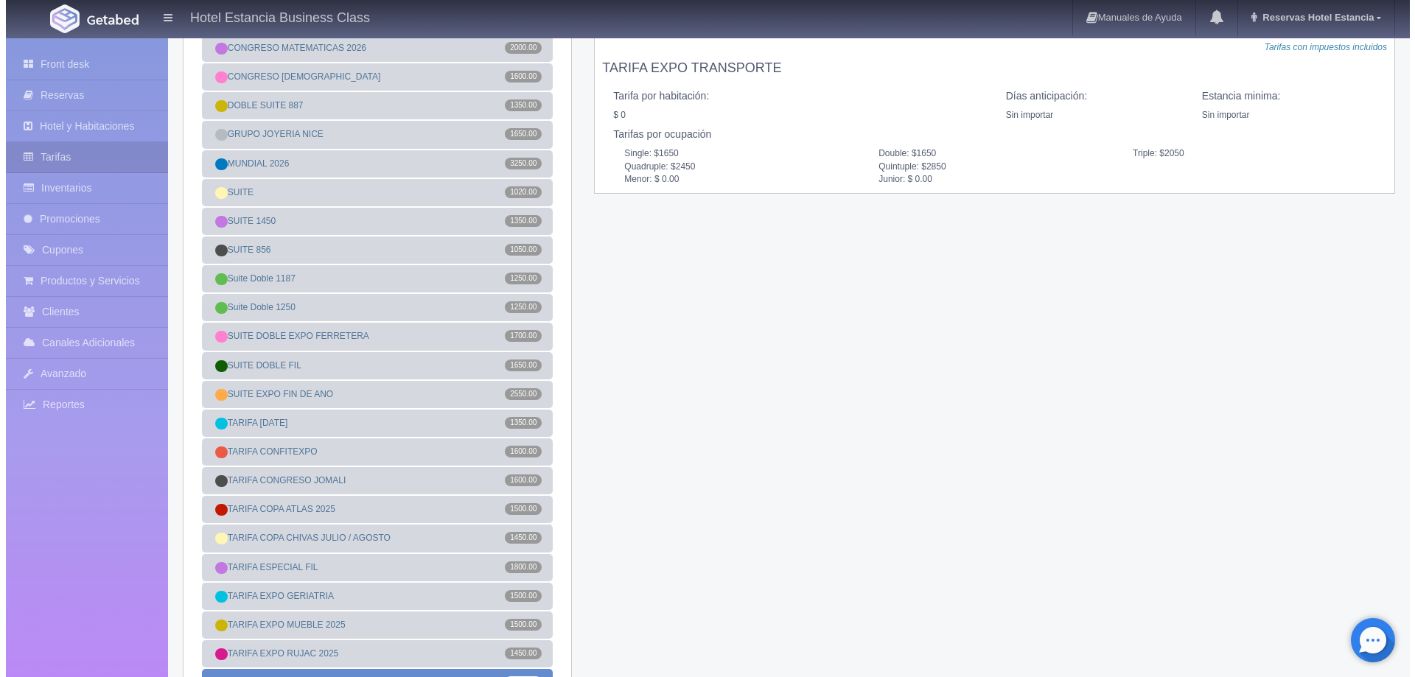
scroll to position [0, 0]
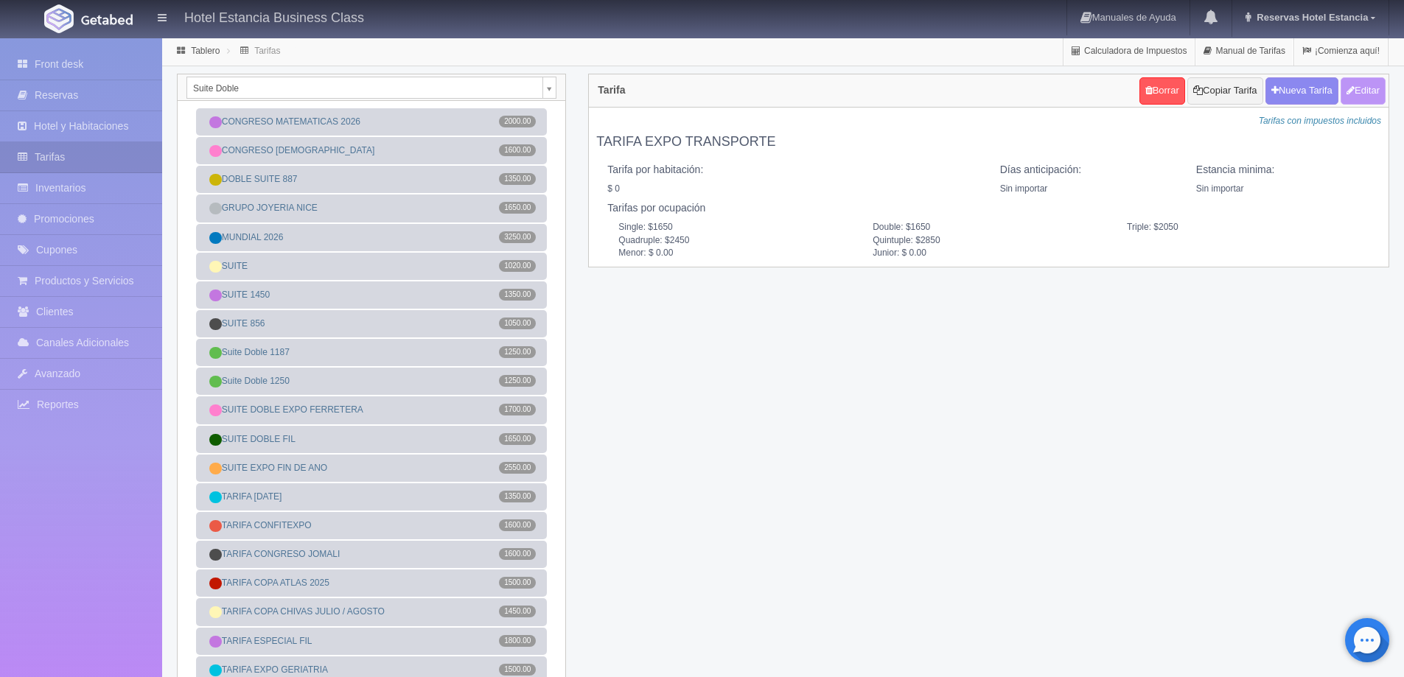
click at [1374, 96] on button "Editar" at bounding box center [1363, 90] width 45 height 27
type input "TARIFA EXPO TRANSPORTE"
select select "0"
type input "0"
checkbox input "false"
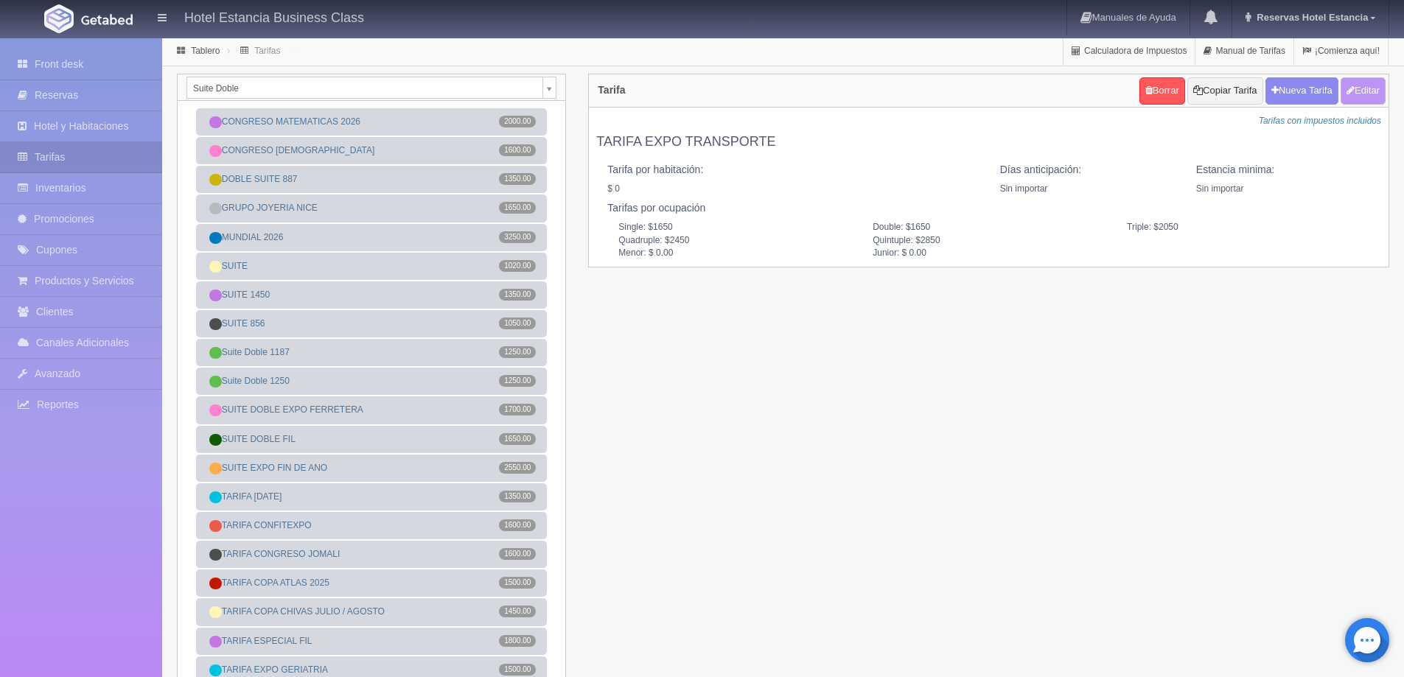
type input "1650"
type input "2050"
type input "2450"
type input "2850"
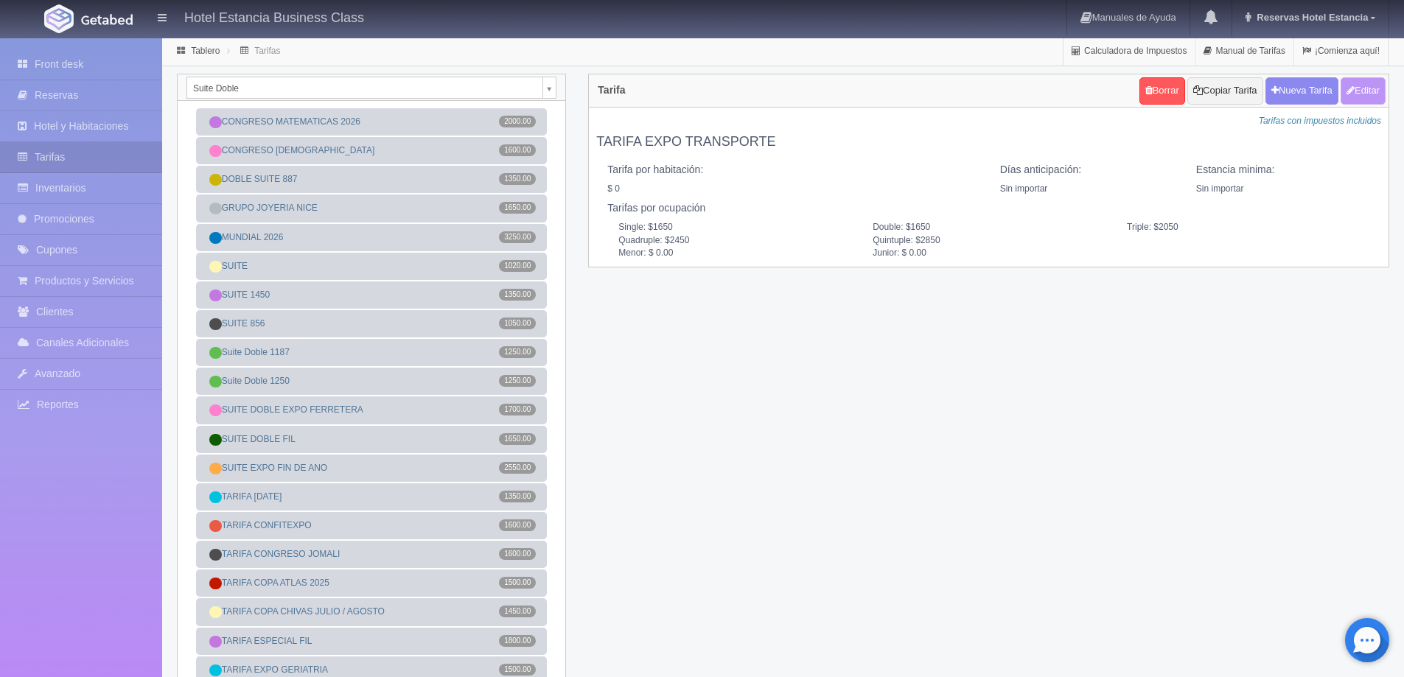
type input "0.00"
checkbox input "true"
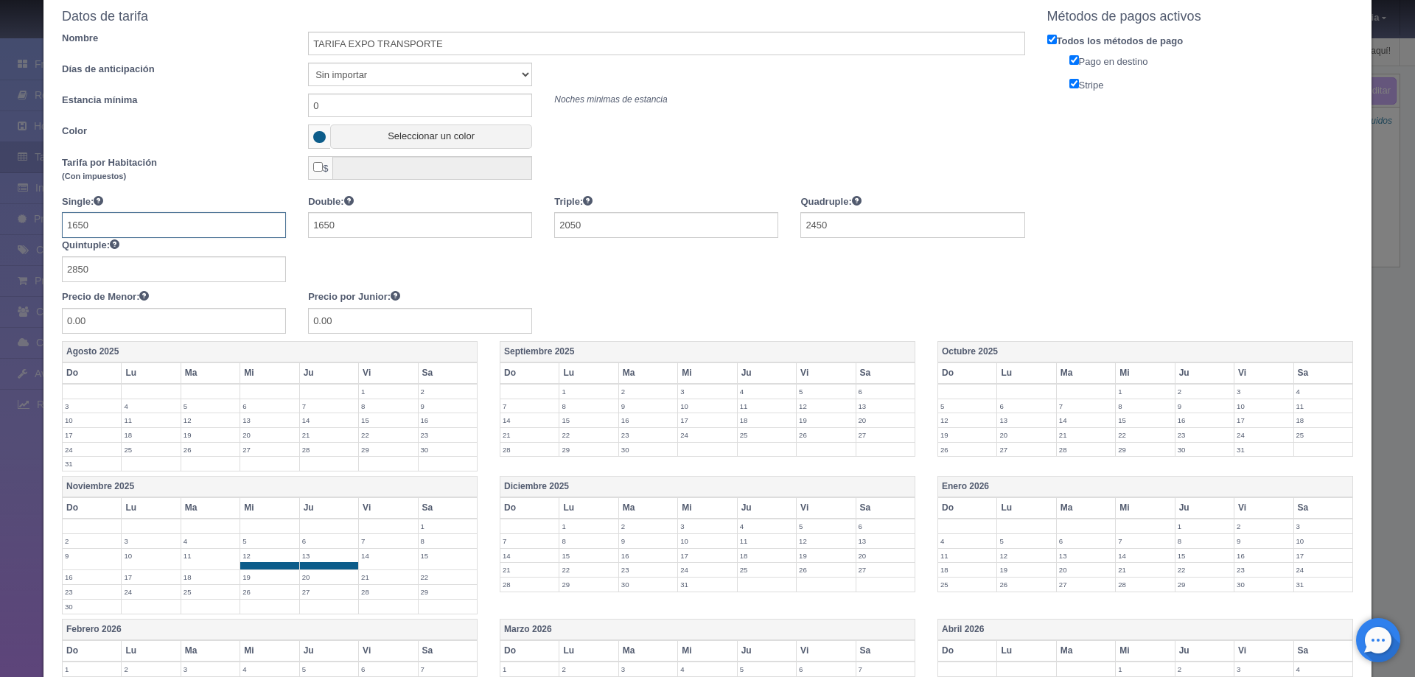
click at [220, 220] on input "1650" at bounding box center [174, 225] width 224 height 26
type input "1900"
type input "2300"
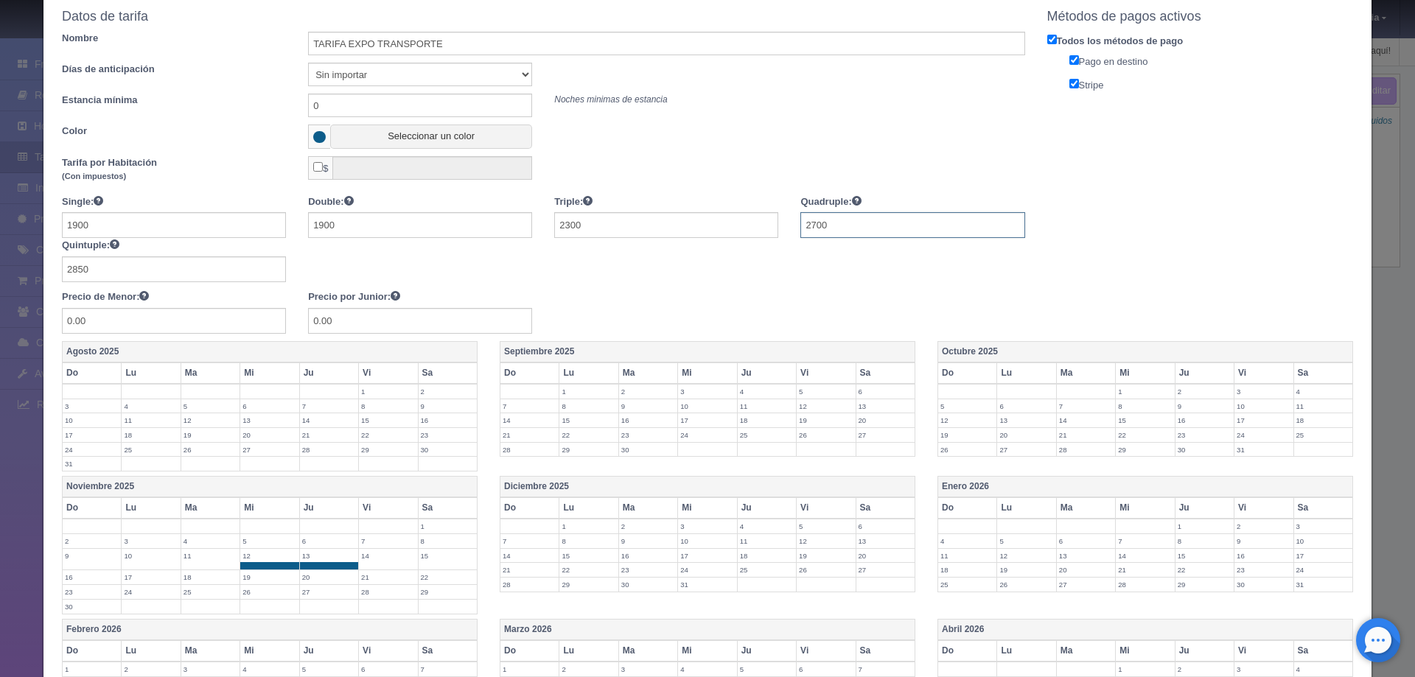
type input "2700"
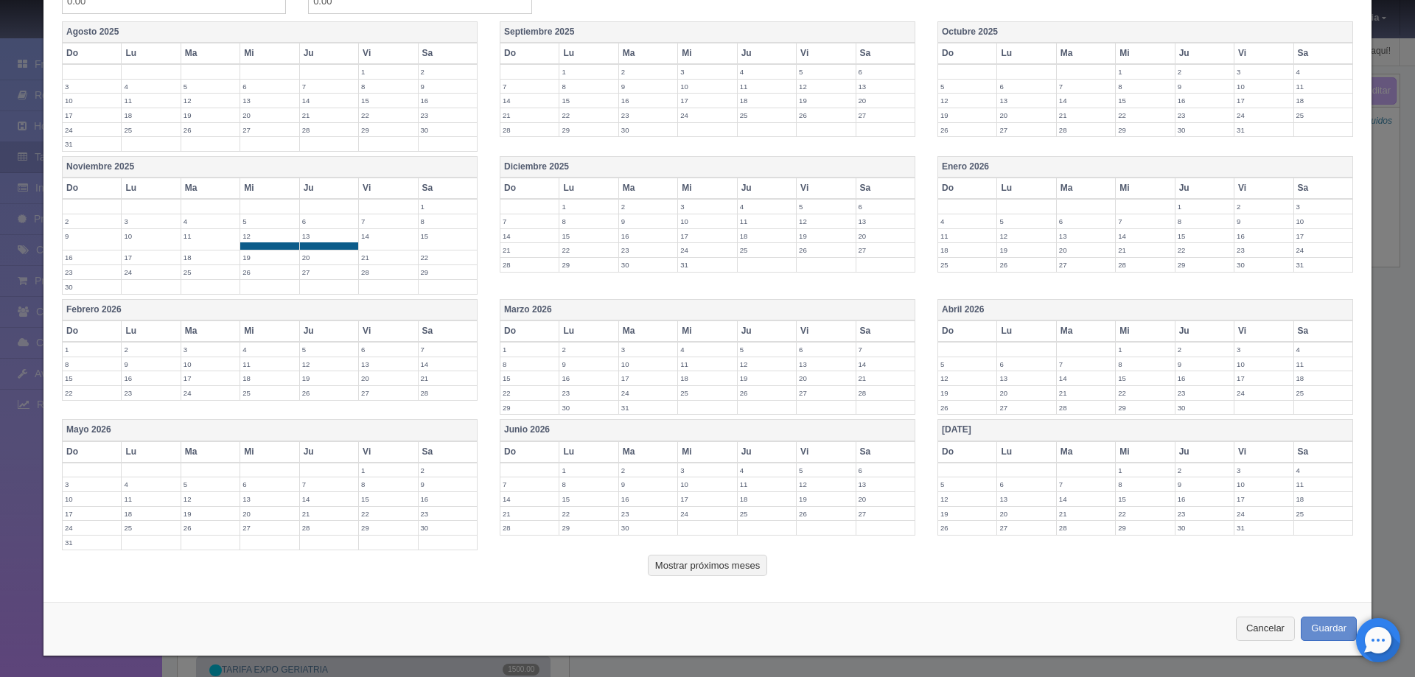
scroll to position [395, 0]
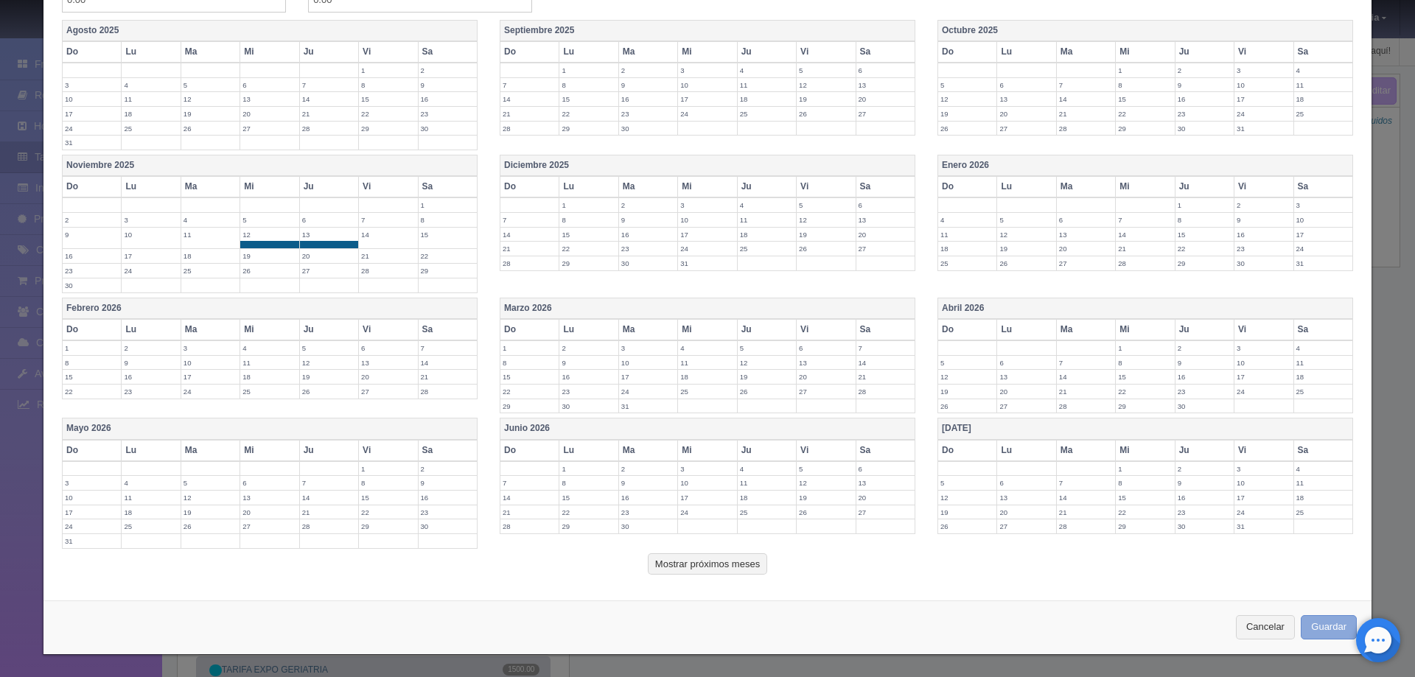
type input "3100"
click at [1302, 626] on button "Guardar" at bounding box center [1329, 627] width 56 height 24
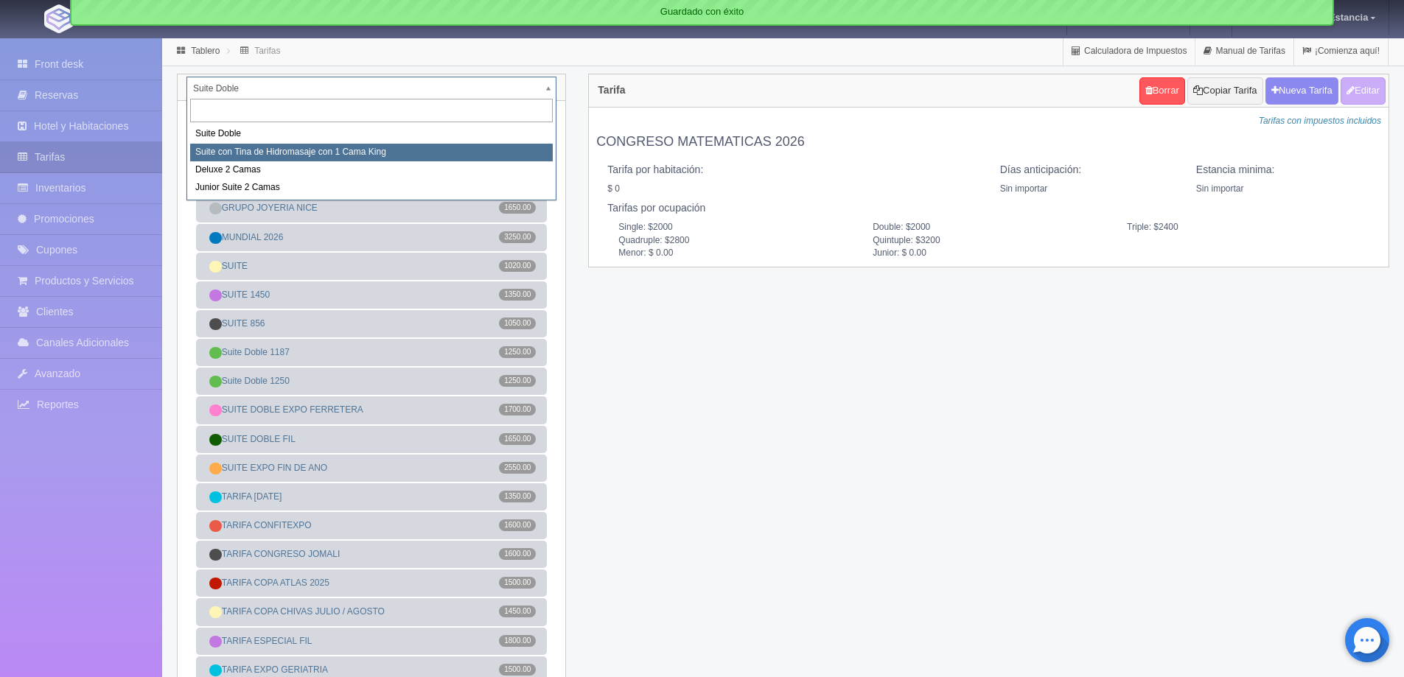
select select "2033"
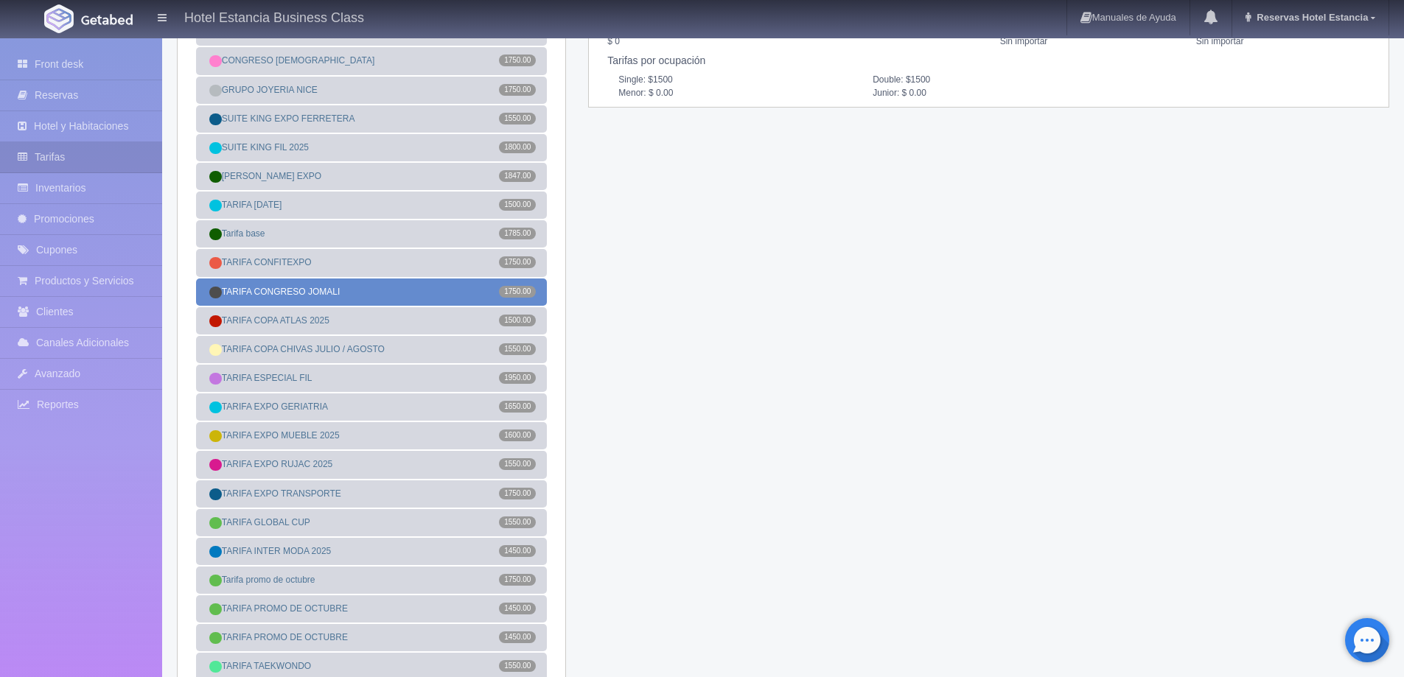
scroll to position [221, 0]
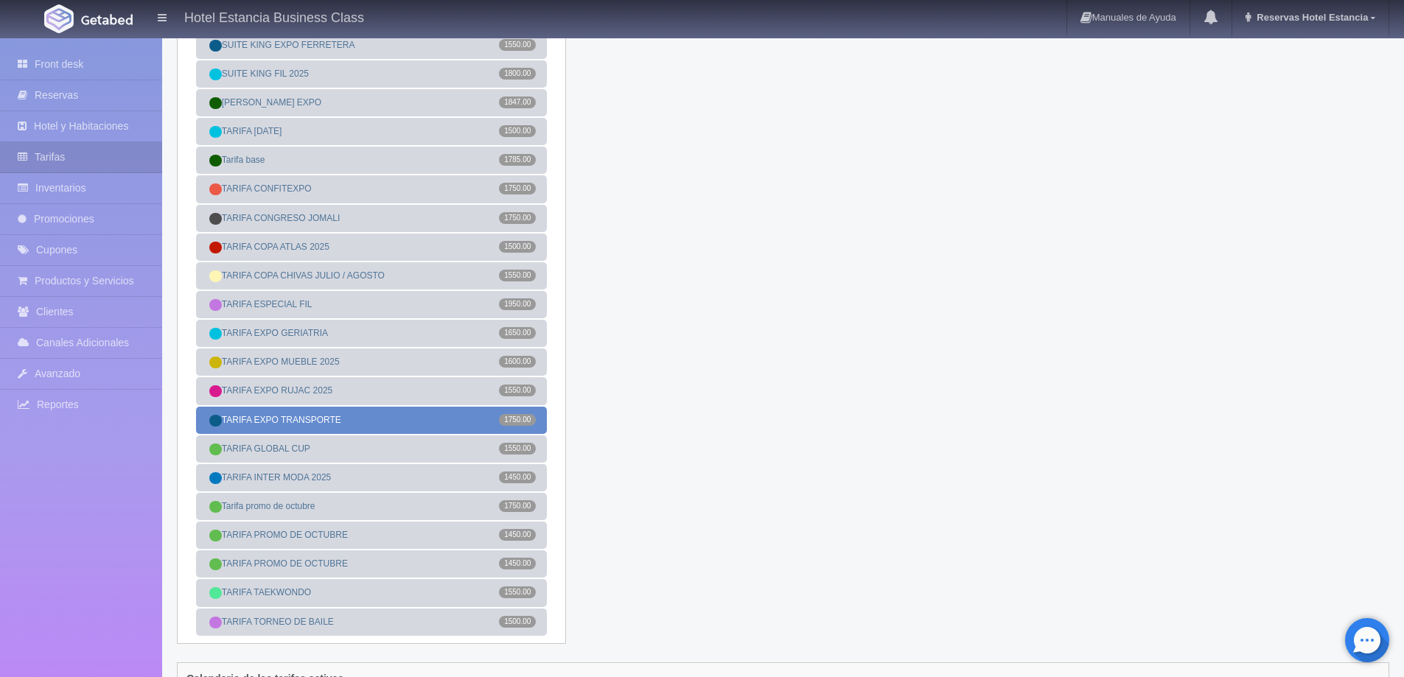
click at [366, 409] on link "TARIFA EXPO TRANSPORTE 1750.00" at bounding box center [371, 420] width 351 height 27
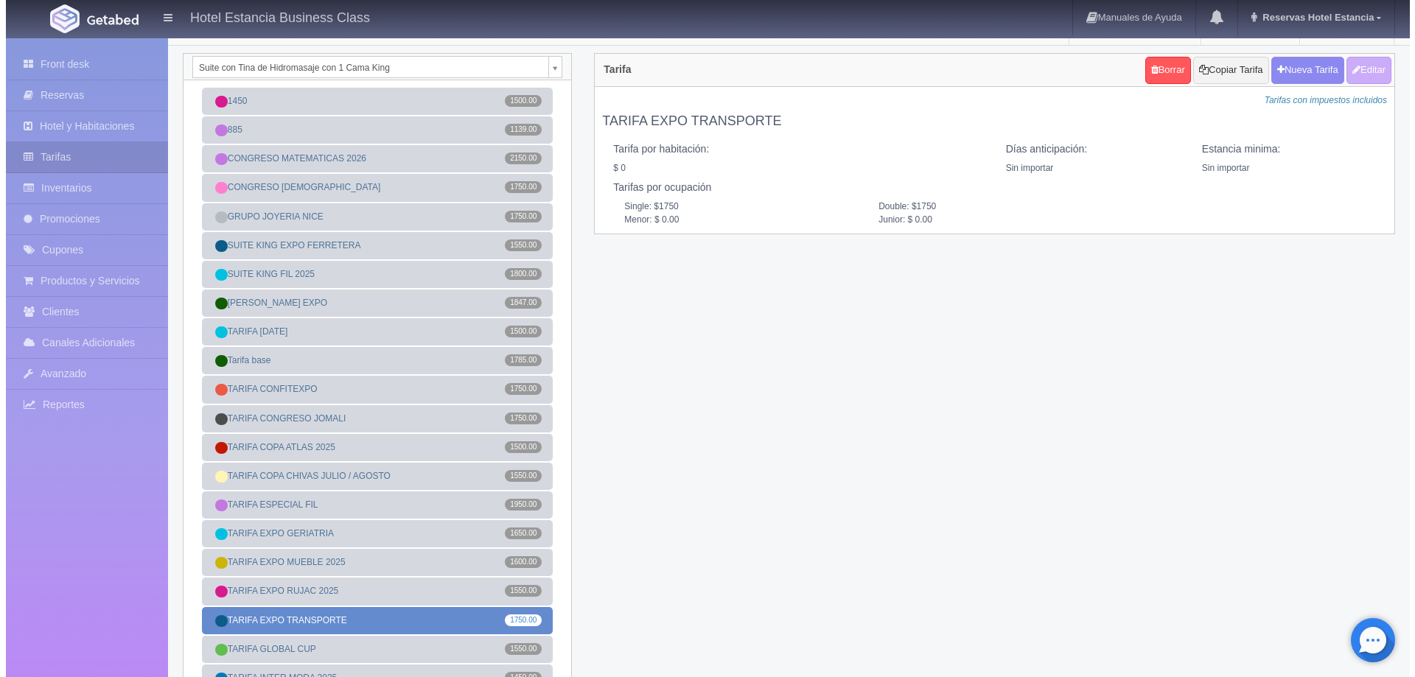
scroll to position [0, 0]
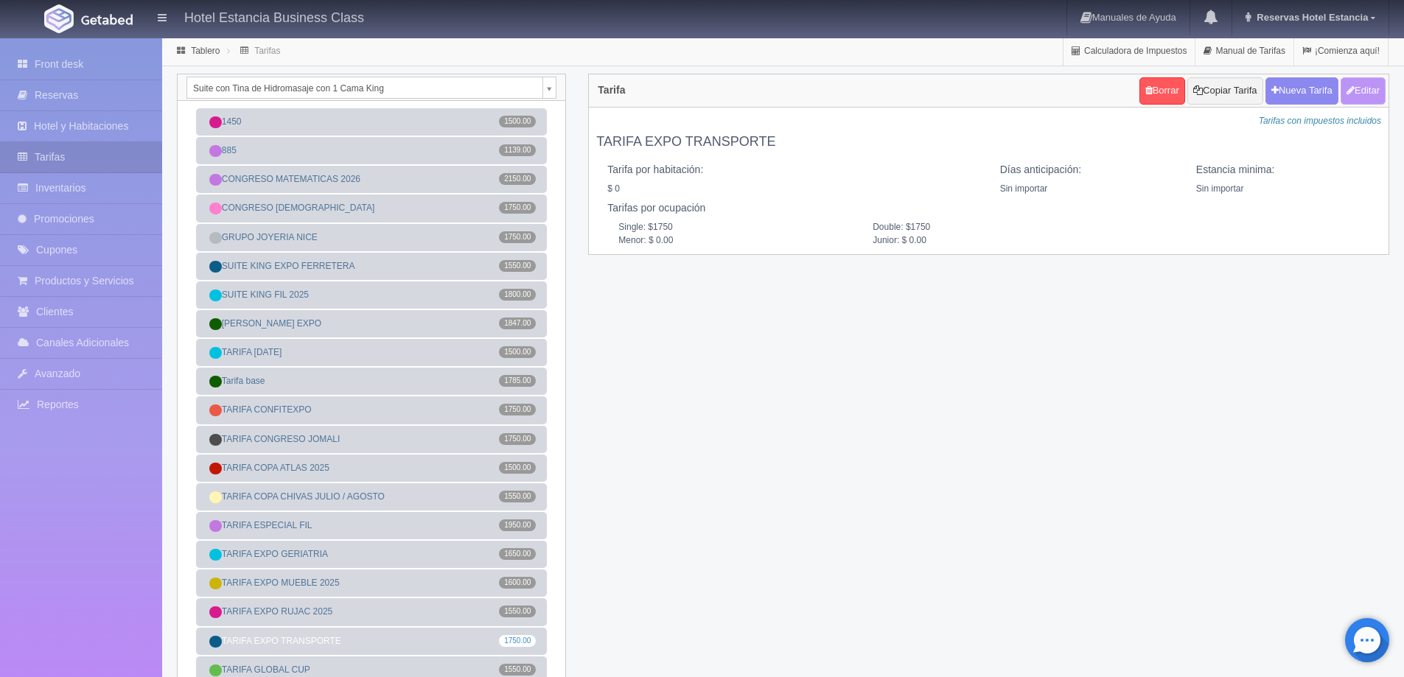
click at [1364, 97] on button "Editar" at bounding box center [1363, 90] width 45 height 27
type input "TARIFA EXPO TRANSPORTE"
select select "0"
type input "0"
checkbox input "false"
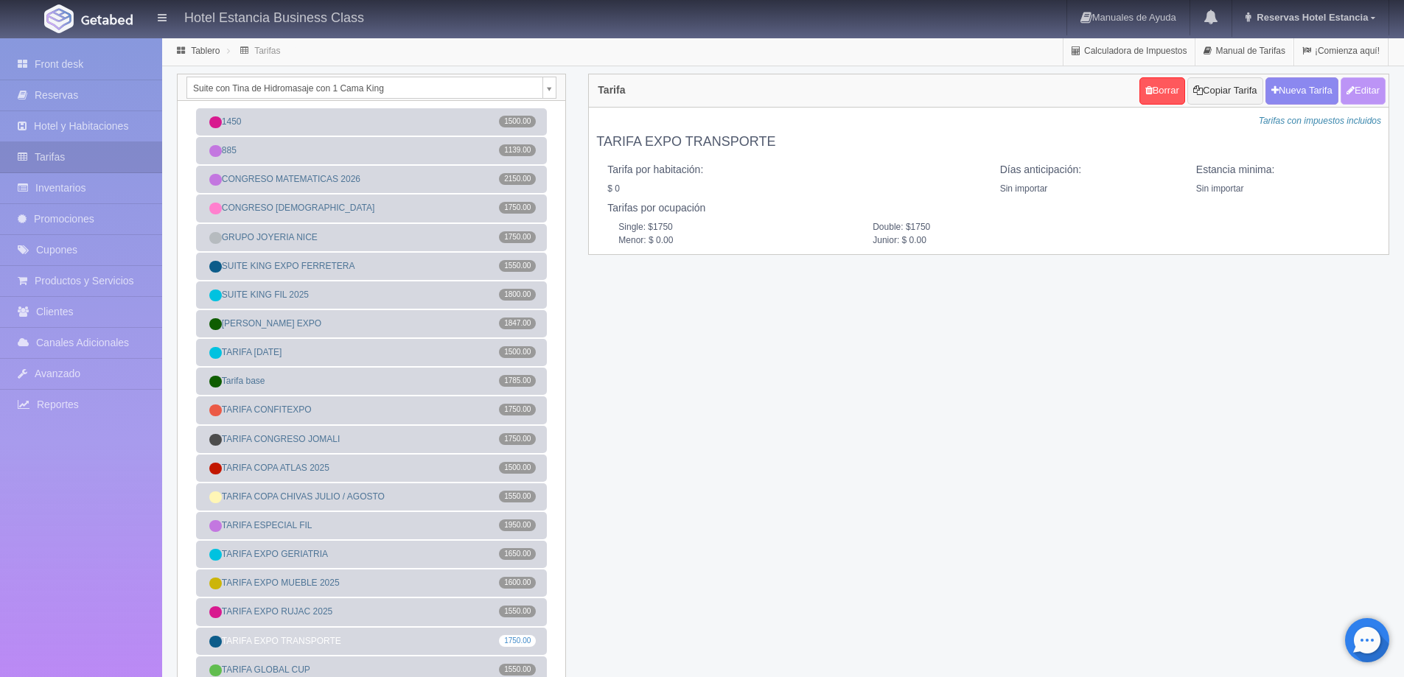
type input "1750"
type input "0.00"
checkbox input "true"
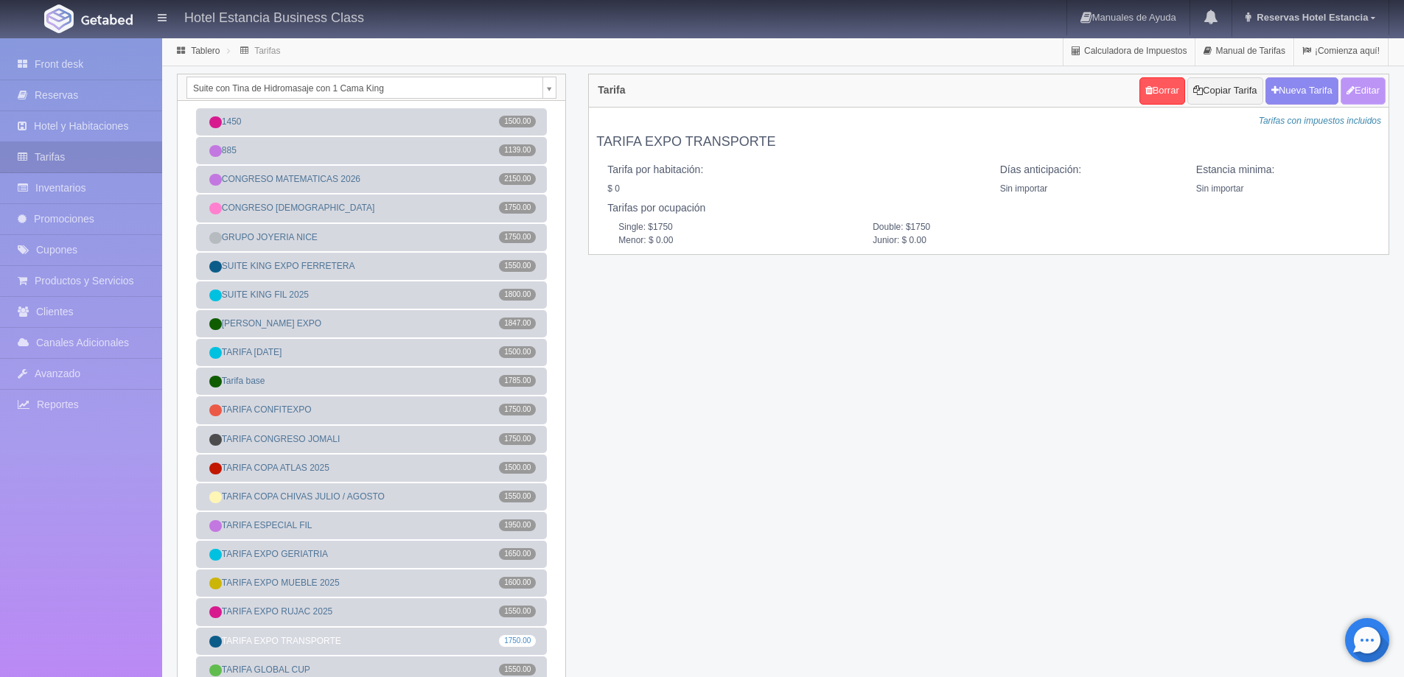
checkbox input "true"
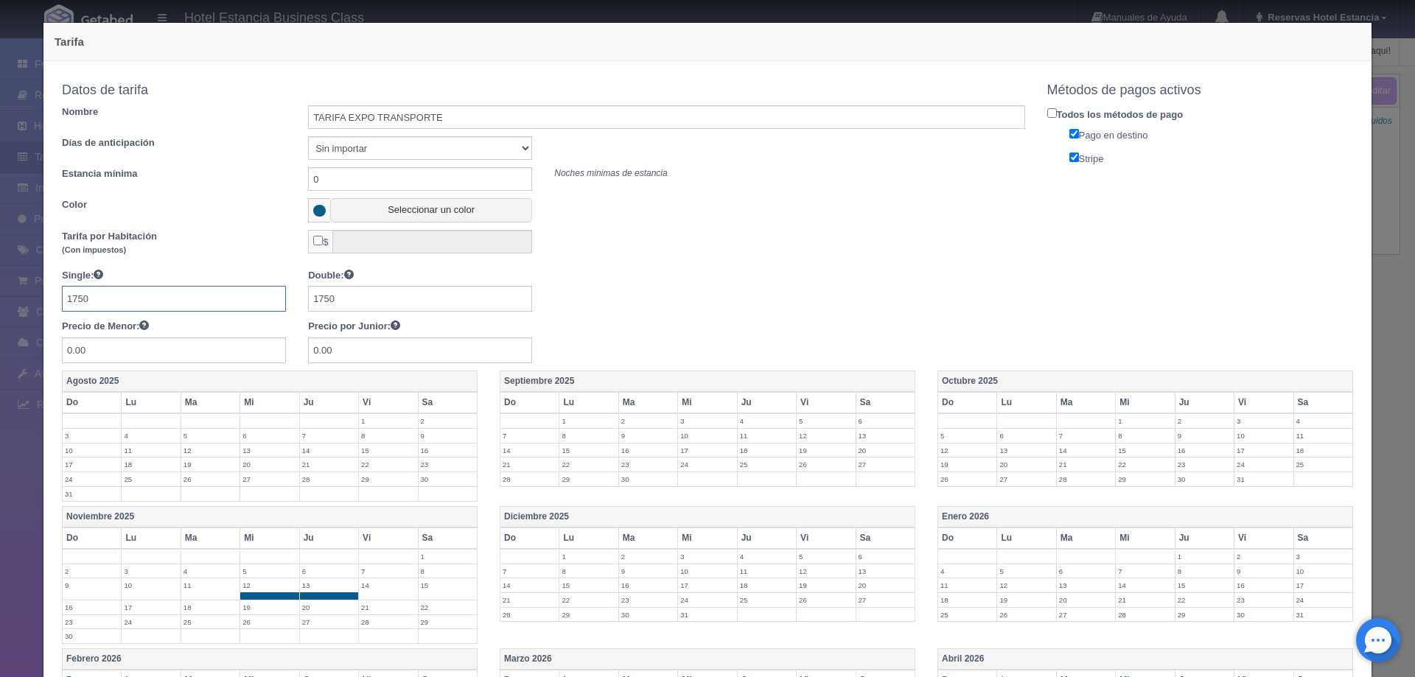
click at [181, 299] on input "1750" at bounding box center [174, 299] width 224 height 26
type input "2050"
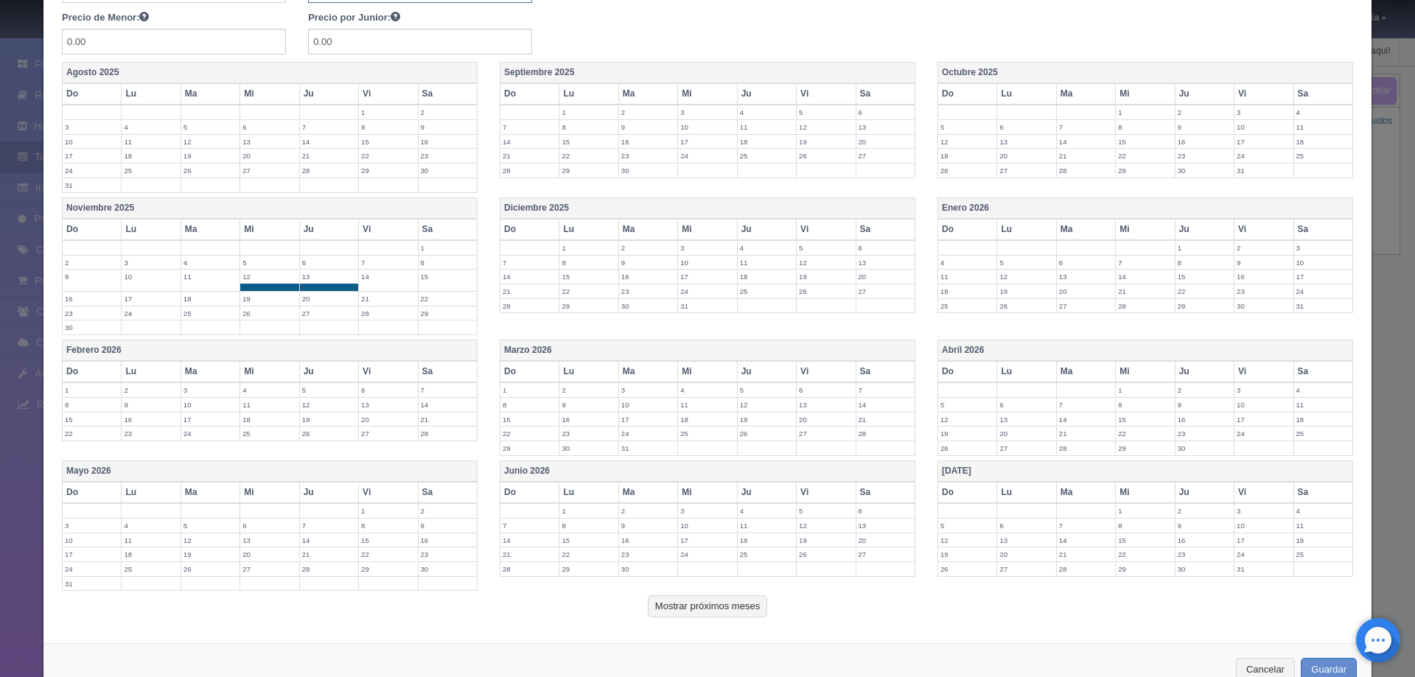
scroll to position [351, 0]
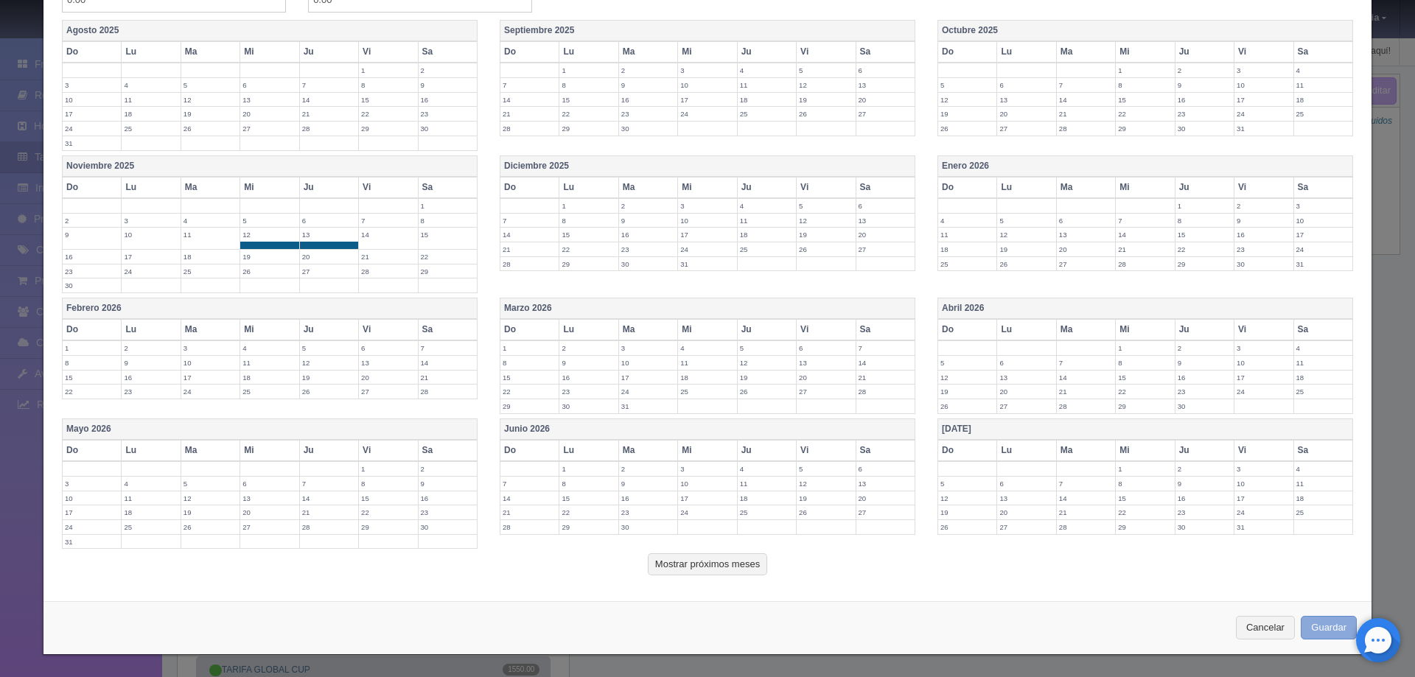
type input "2050"
click at [1304, 623] on button "Guardar" at bounding box center [1329, 628] width 56 height 24
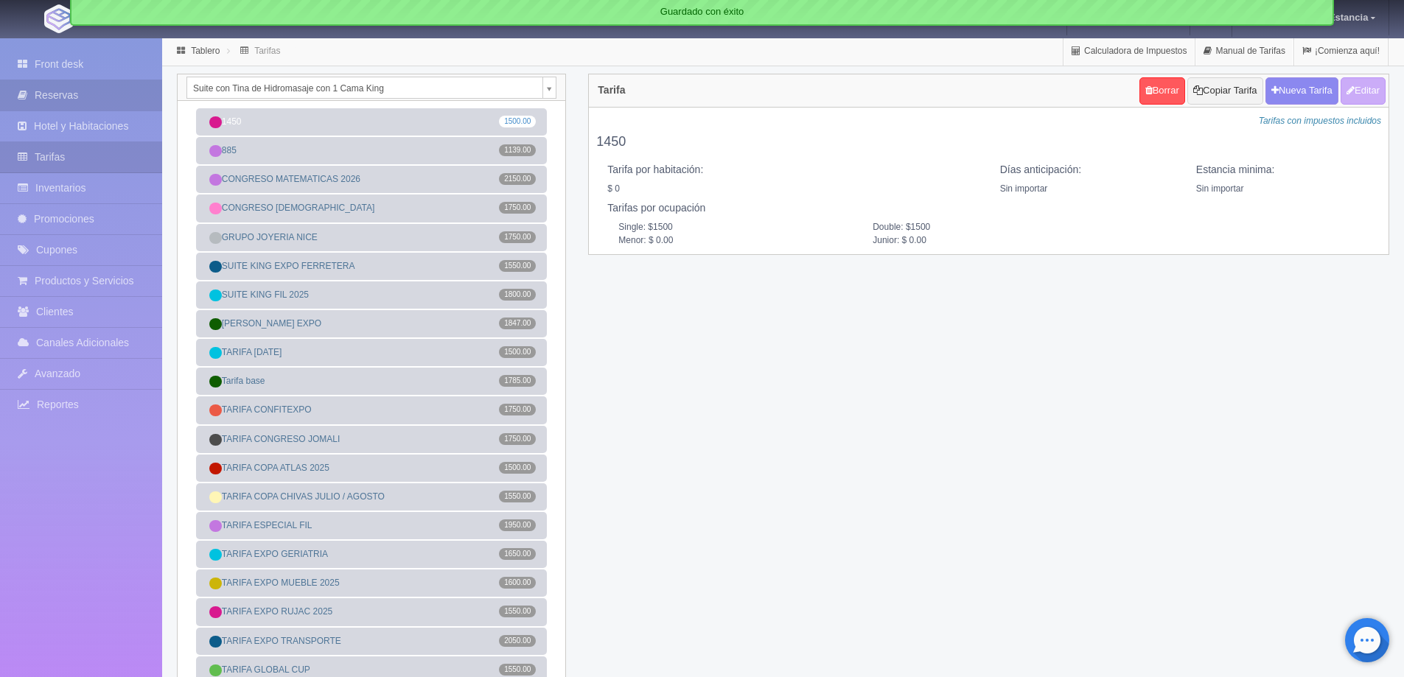
click at [78, 92] on link "Reservas" at bounding box center [81, 95] width 162 height 30
